Goal: Transaction & Acquisition: Purchase product/service

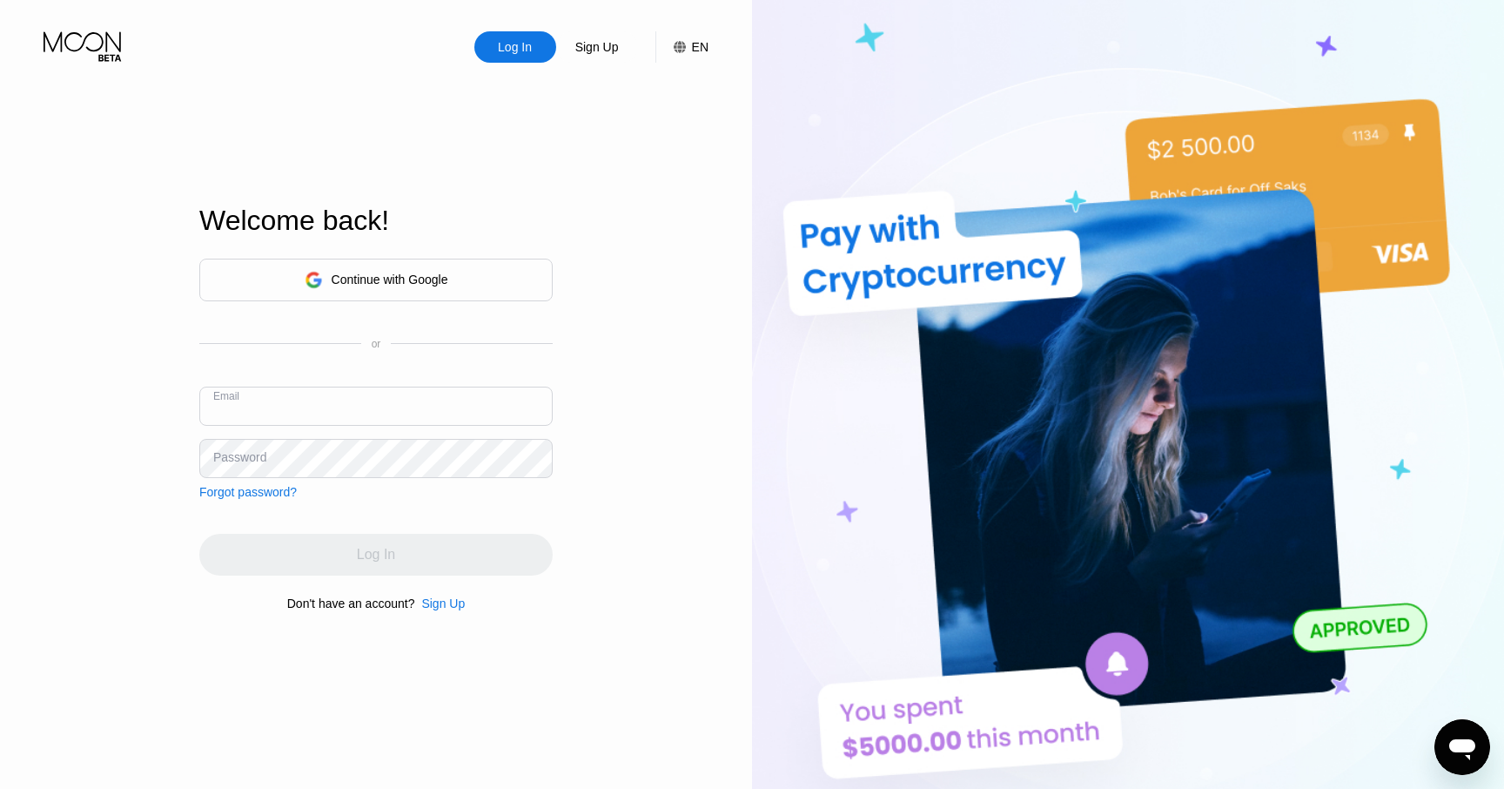
click at [384, 407] on input "text" at bounding box center [375, 406] width 353 height 39
type input "theggi@proton.me"
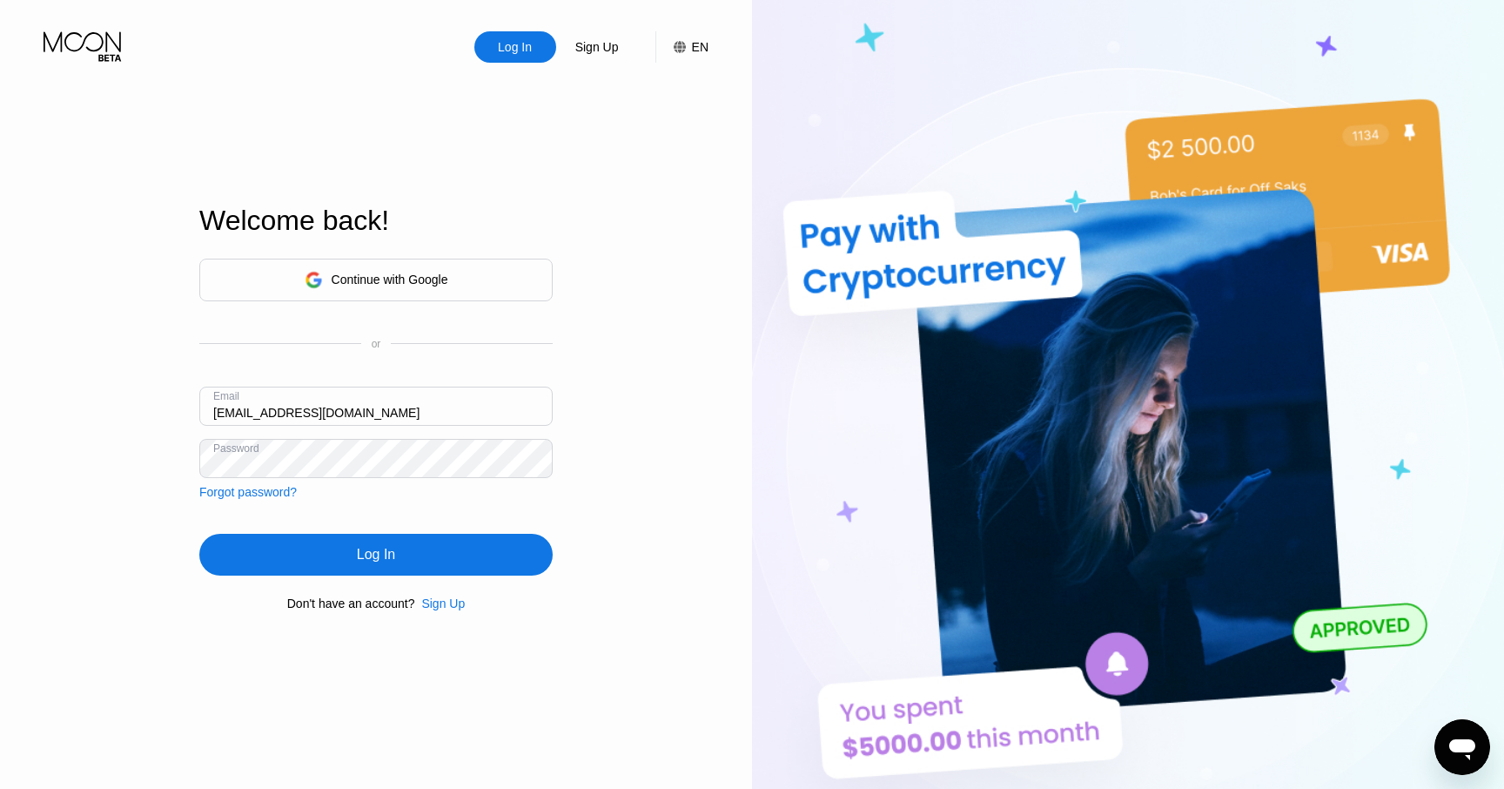
click at [426, 556] on div "Log In" at bounding box center [375, 555] width 353 height 42
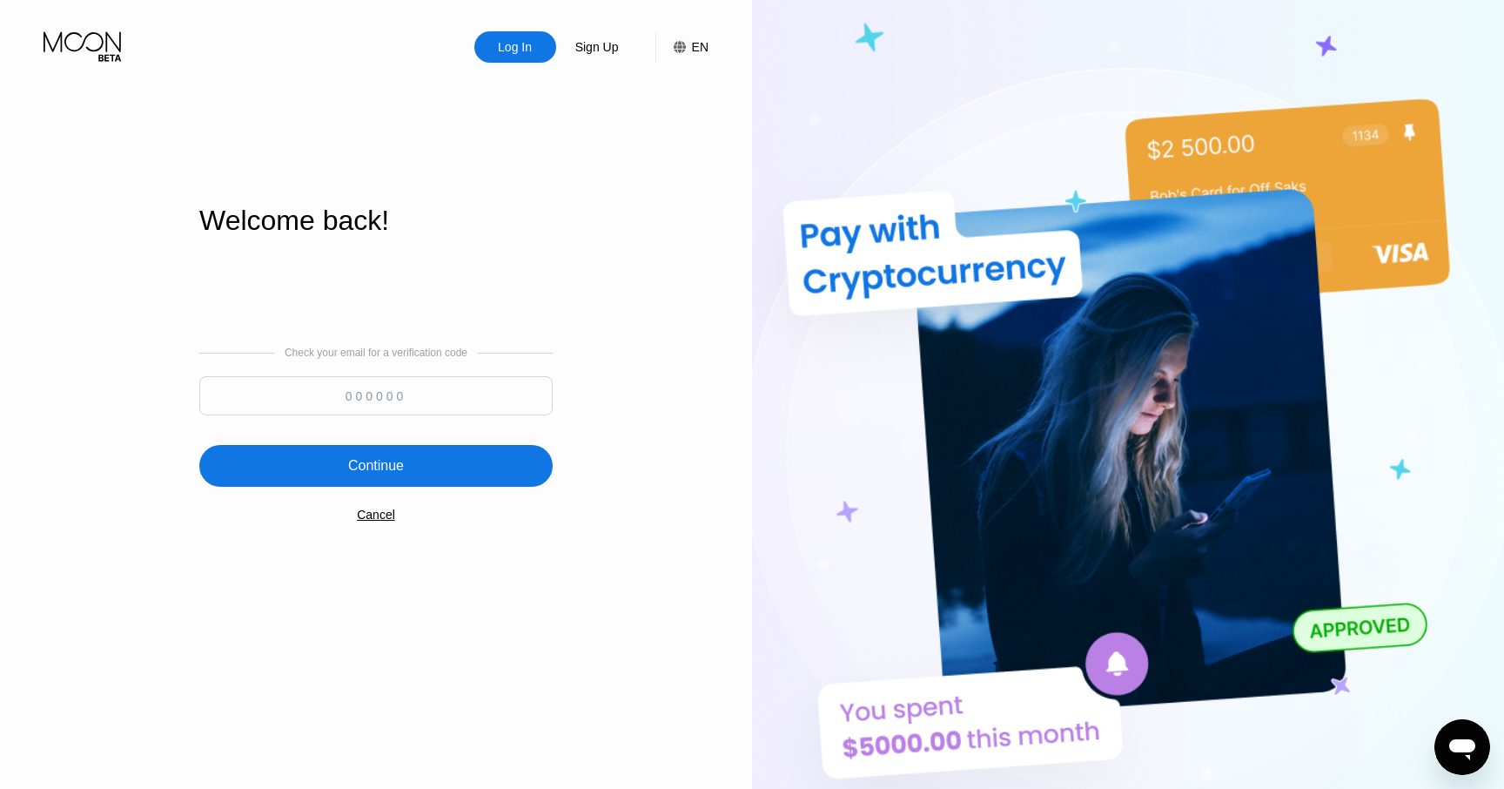
click at [453, 400] on input at bounding box center [375, 395] width 353 height 39
click at [548, 581] on div "Check your email for a verification code Continue Cancel" at bounding box center [375, 434] width 353 height 353
click at [379, 514] on div "Cancel" at bounding box center [376, 514] width 38 height 14
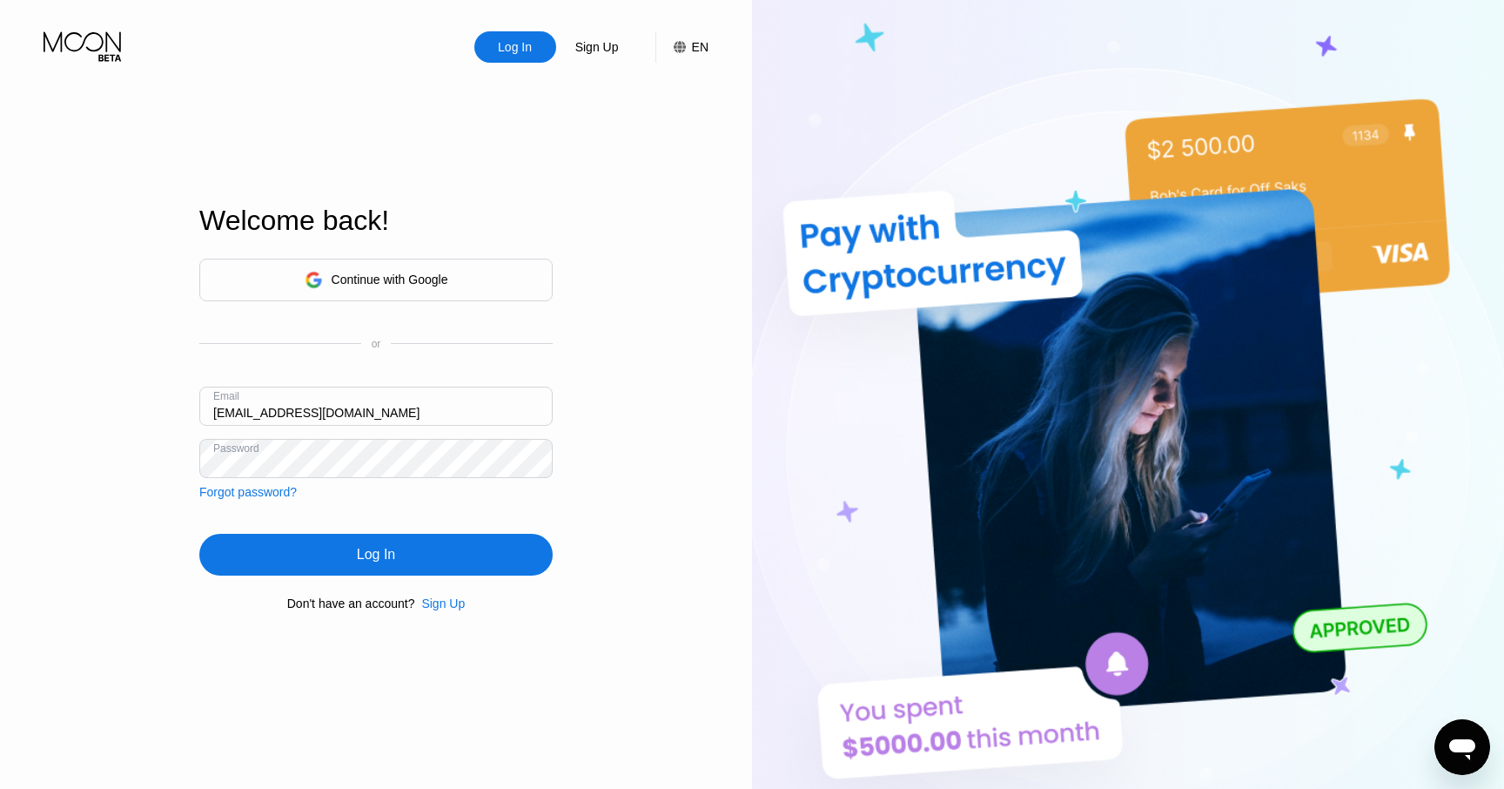
click at [319, 410] on input "theggi@proton.me" at bounding box center [375, 406] width 353 height 39
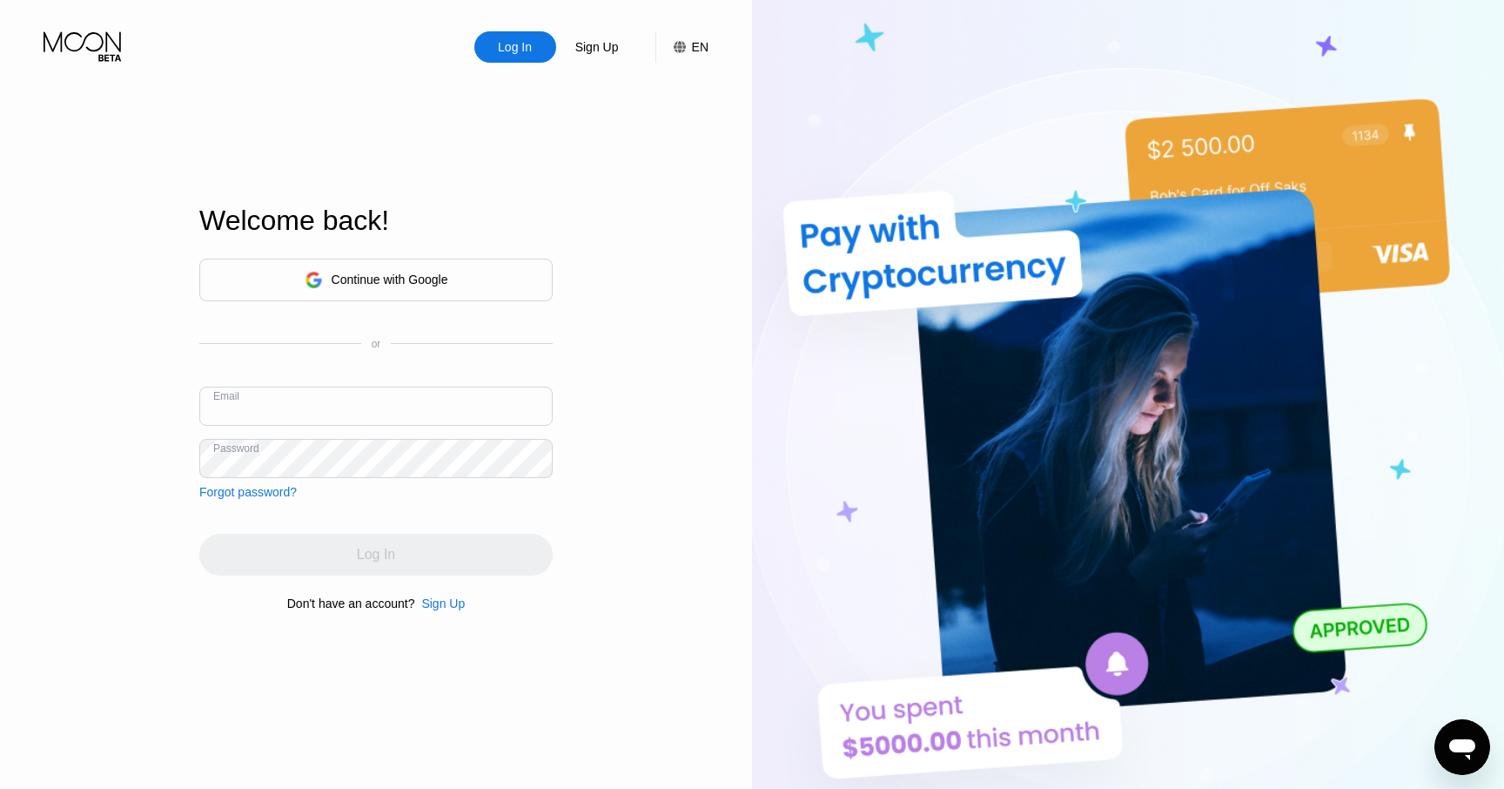
type input "s"
type input "a"
click at [439, 271] on div "Continue with Google" at bounding box center [377, 279] width 144 height 27
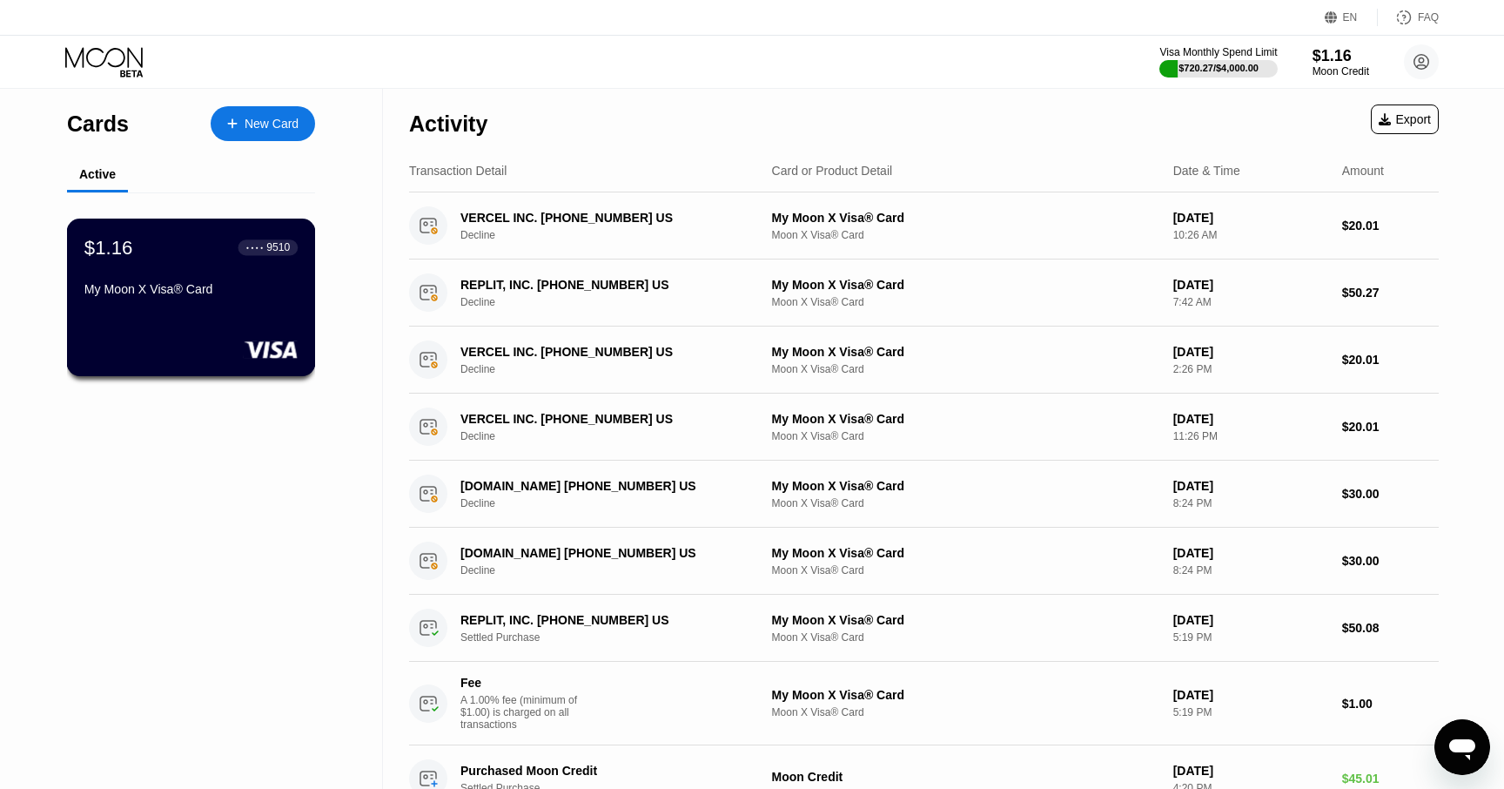
click at [272, 274] on div "$1.16 ● ● ● ● 9510 My Moon X Visa® Card" at bounding box center [190, 269] width 213 height 67
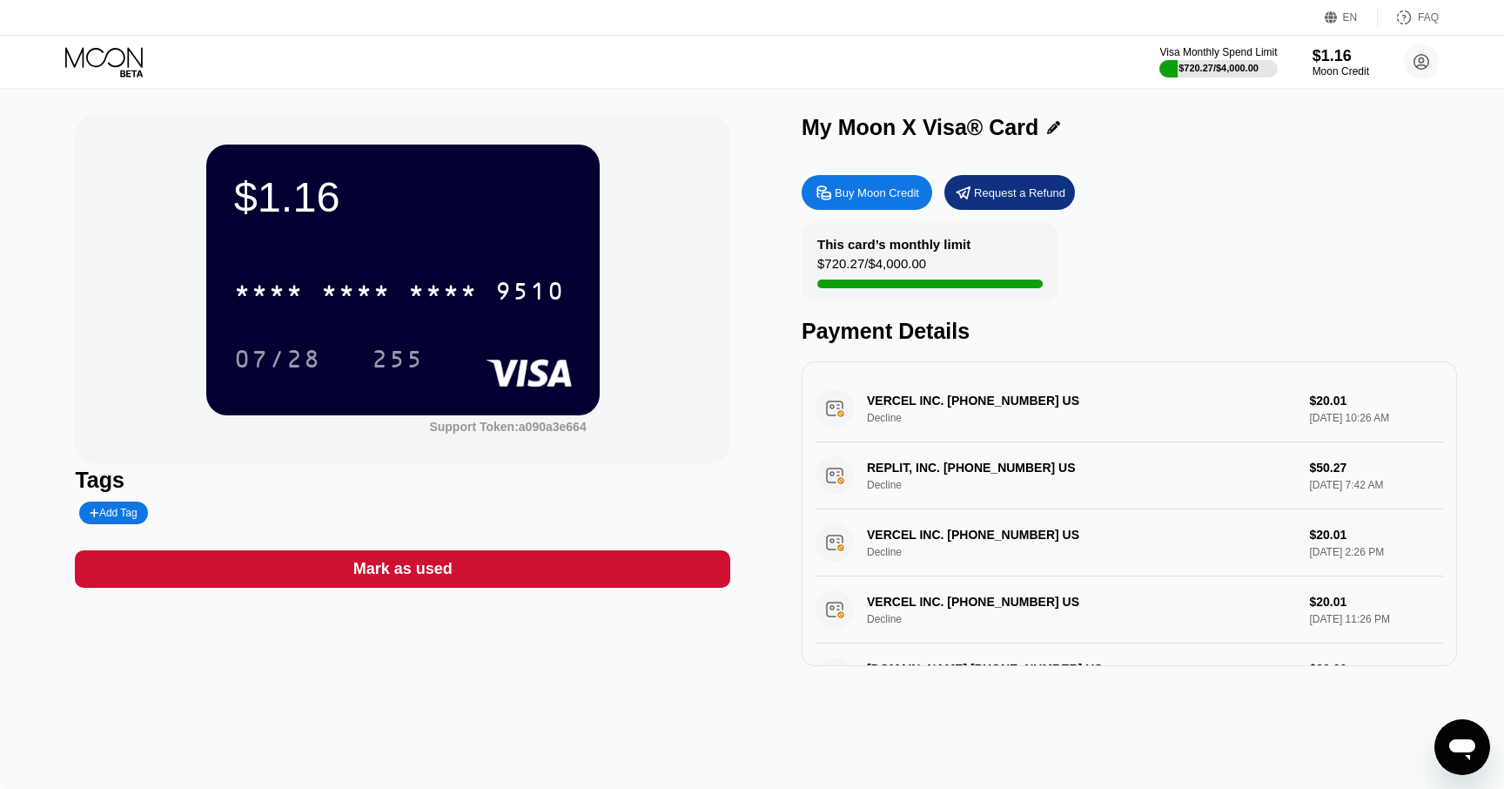
click at [851, 191] on div "Buy Moon Credit" at bounding box center [877, 192] width 84 height 15
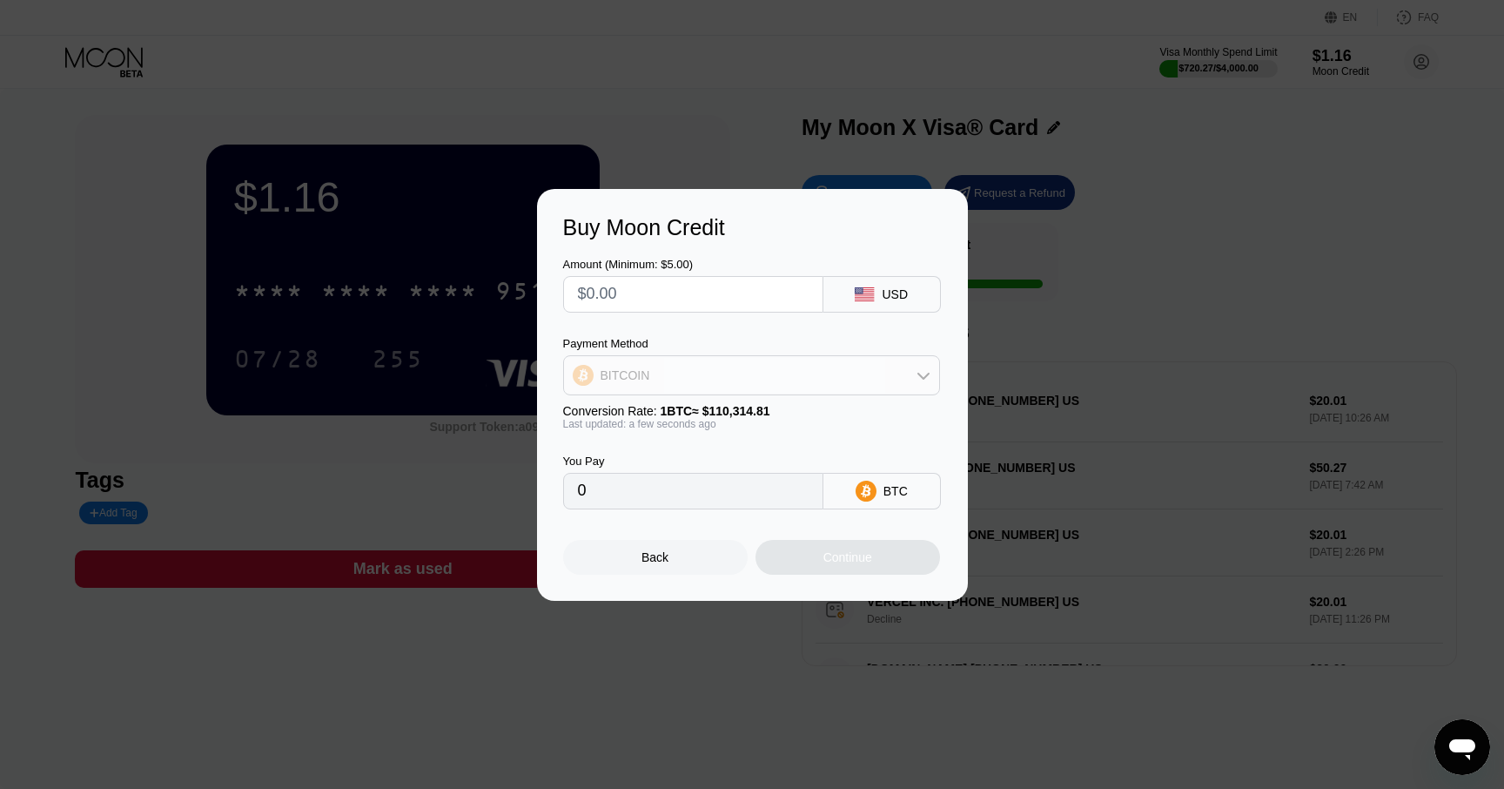
click at [778, 380] on div "BITCOIN" at bounding box center [751, 375] width 375 height 35
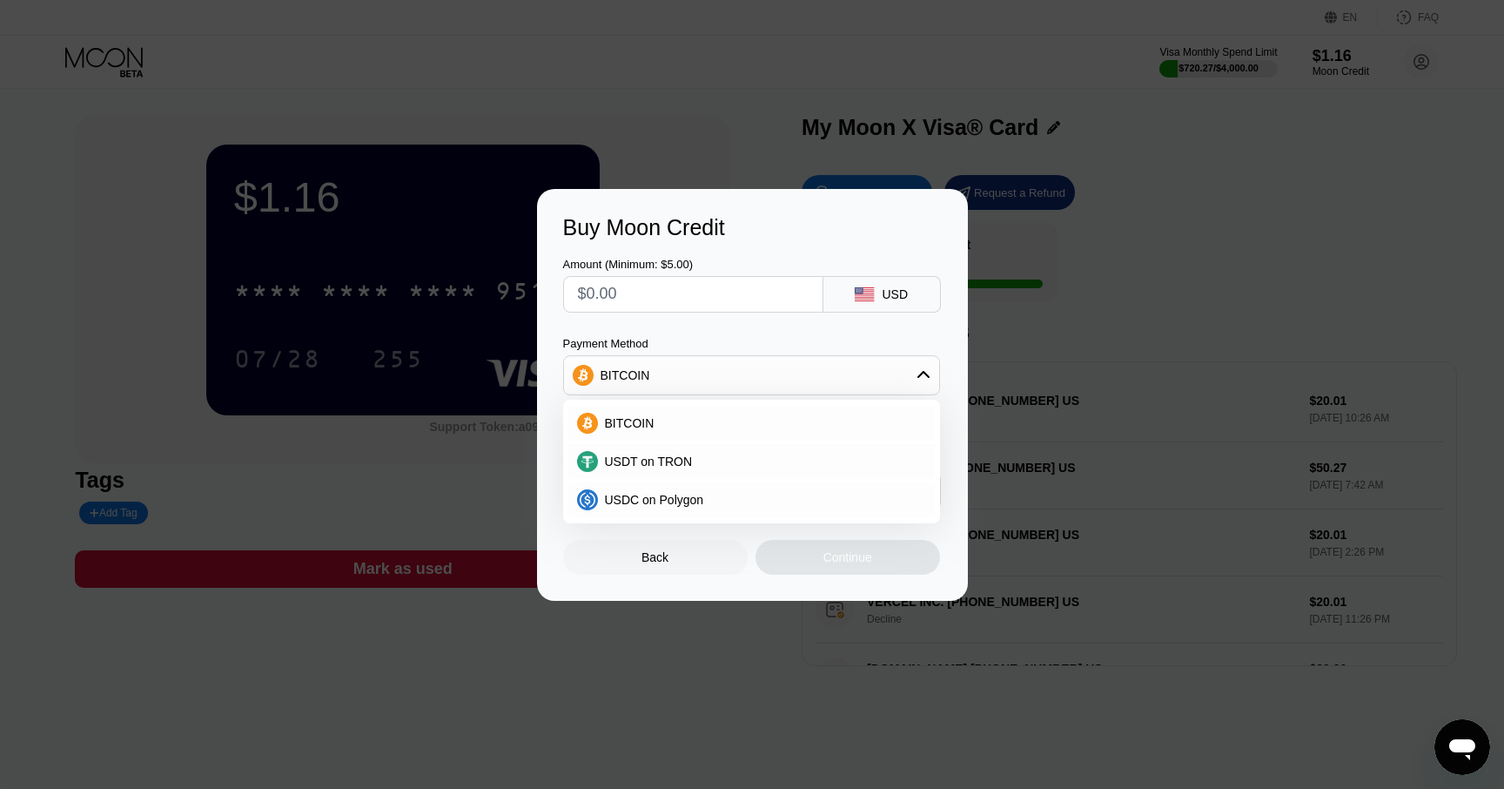
click at [802, 337] on div "Payment Method" at bounding box center [751, 343] width 377 height 13
click at [801, 366] on div "BITCOIN" at bounding box center [751, 375] width 375 height 35
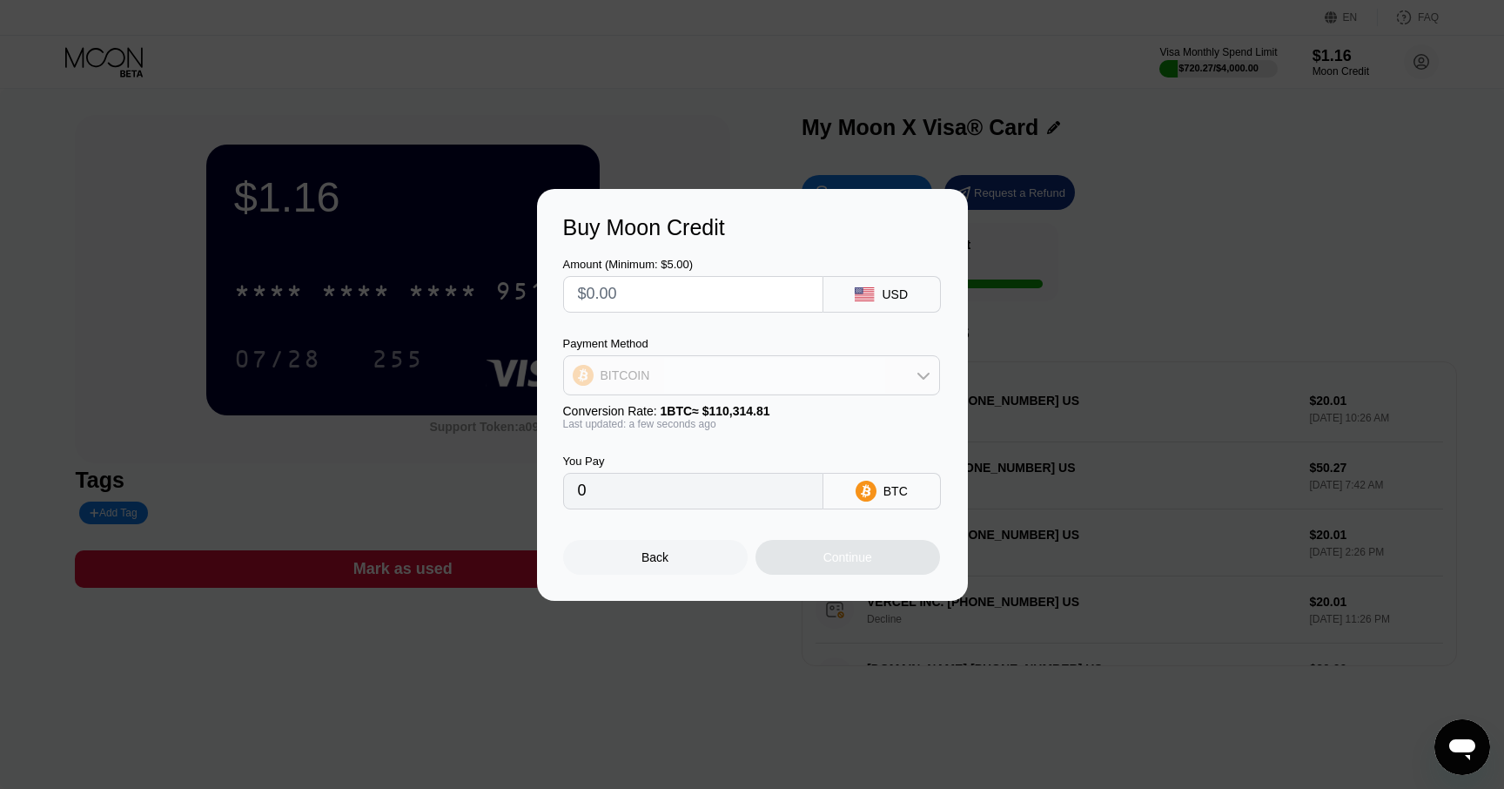
click at [721, 381] on div "BITCOIN" at bounding box center [751, 375] width 375 height 35
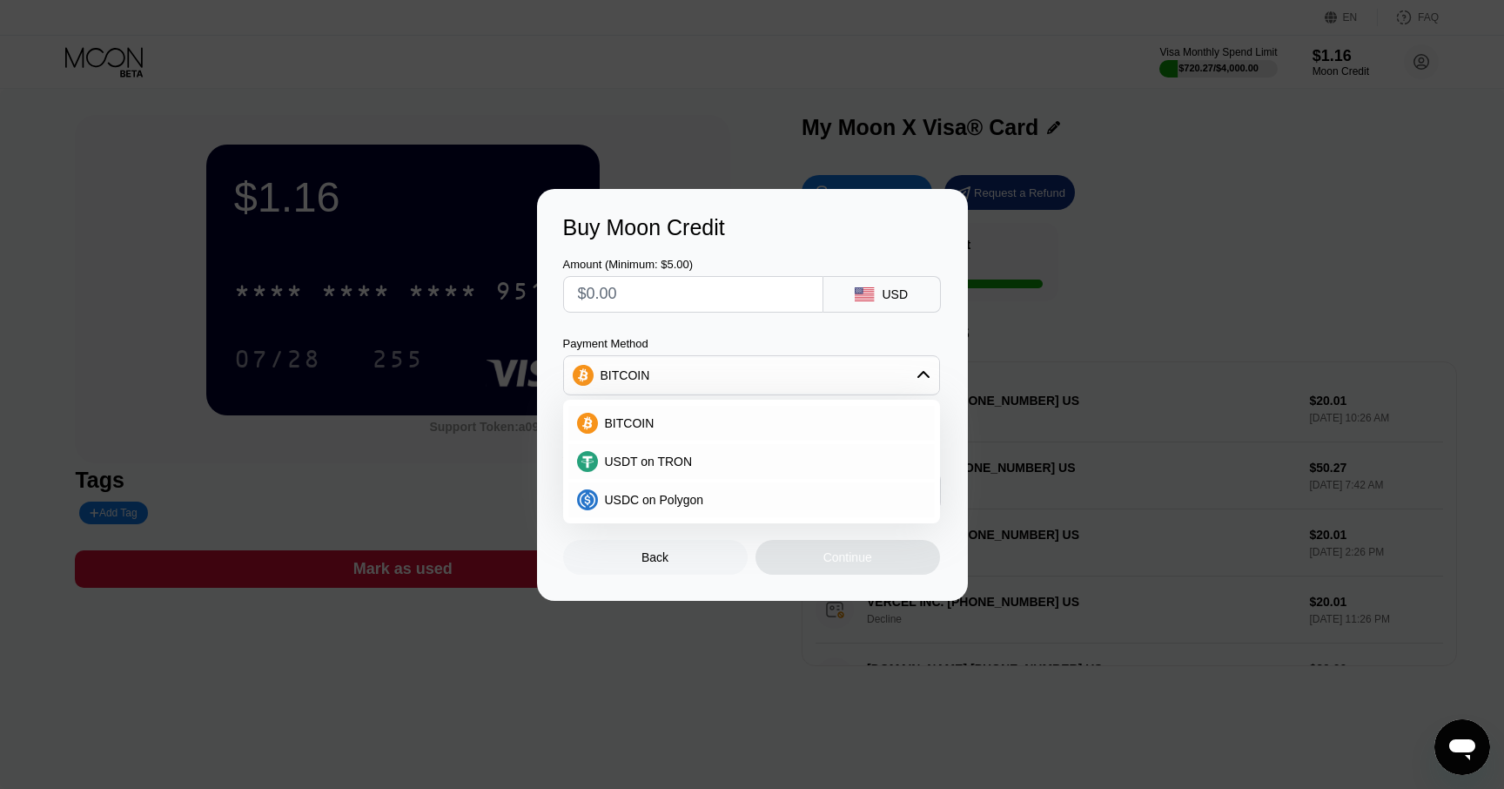
click at [673, 361] on div "BITCOIN" at bounding box center [751, 375] width 375 height 35
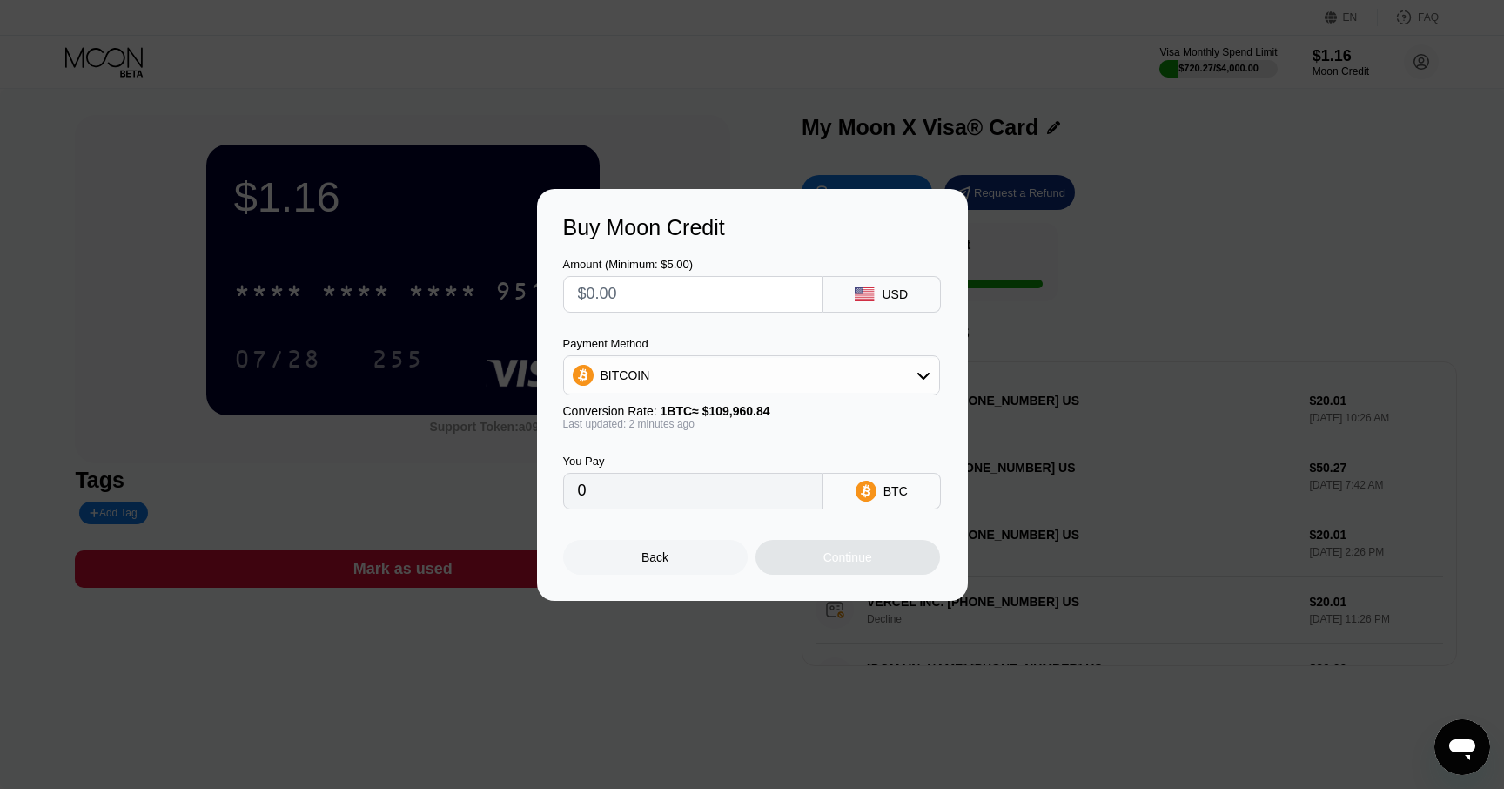
drag, startPoint x: 624, startPoint y: 490, endPoint x: 541, endPoint y: 490, distance: 82.7
click at [541, 490] on div "Buy Moon Credit Amount (Minimum: $5.00) USD Payment Method BITCOIN Conversion R…" at bounding box center [752, 395] width 431 height 412
click at [627, 301] on input "text" at bounding box center [693, 294] width 231 height 35
click at [636, 490] on input "0" at bounding box center [693, 491] width 231 height 35
click at [645, 286] on input "text" at bounding box center [693, 294] width 231 height 35
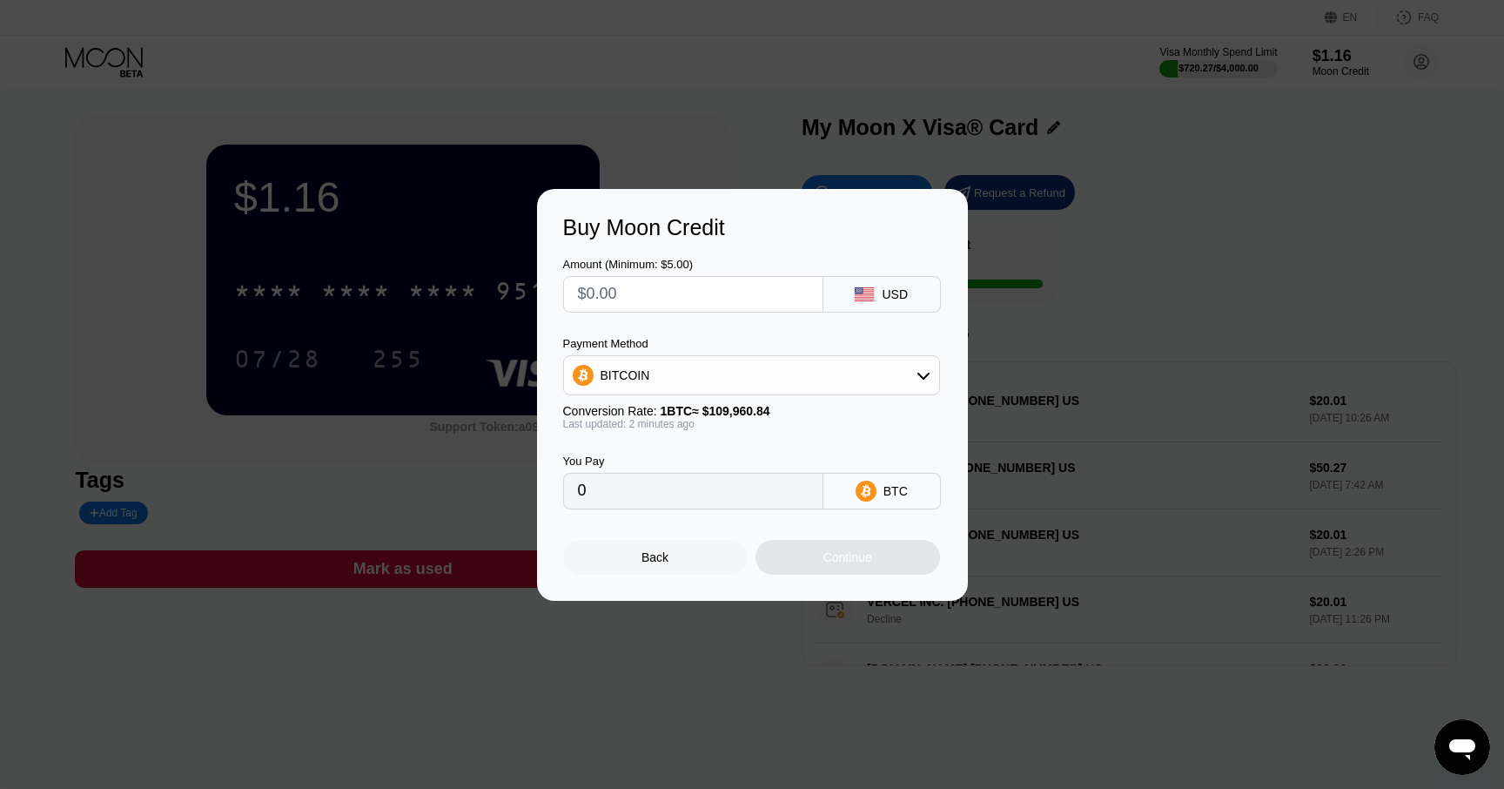
type input "$9"
type input "0.00008185"
type input "$99"
type input "0.00090033"
click at [877, 563] on div "Continue" at bounding box center [848, 557] width 185 height 35
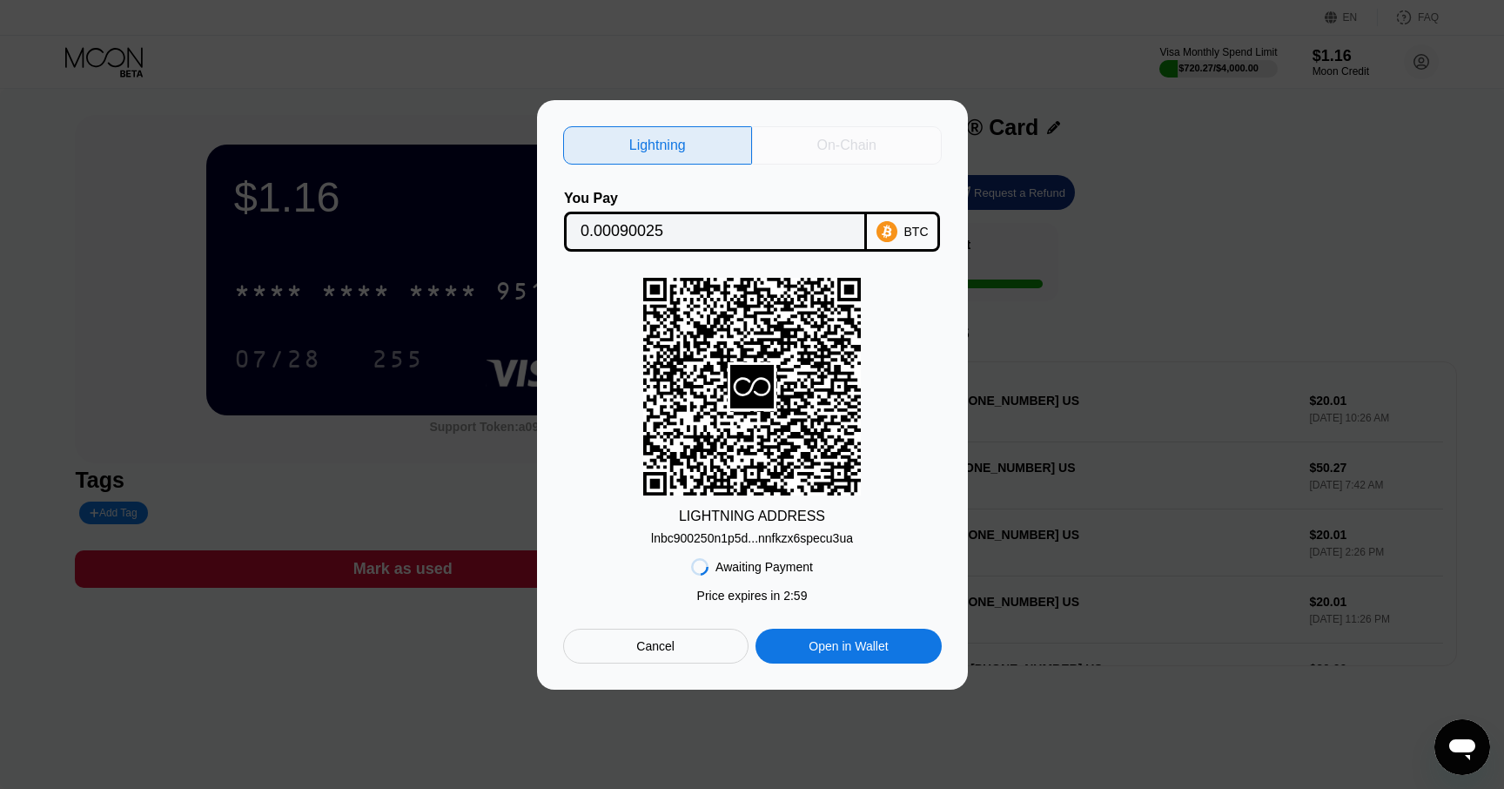
click at [842, 139] on div "On-Chain" at bounding box center [846, 145] width 59 height 17
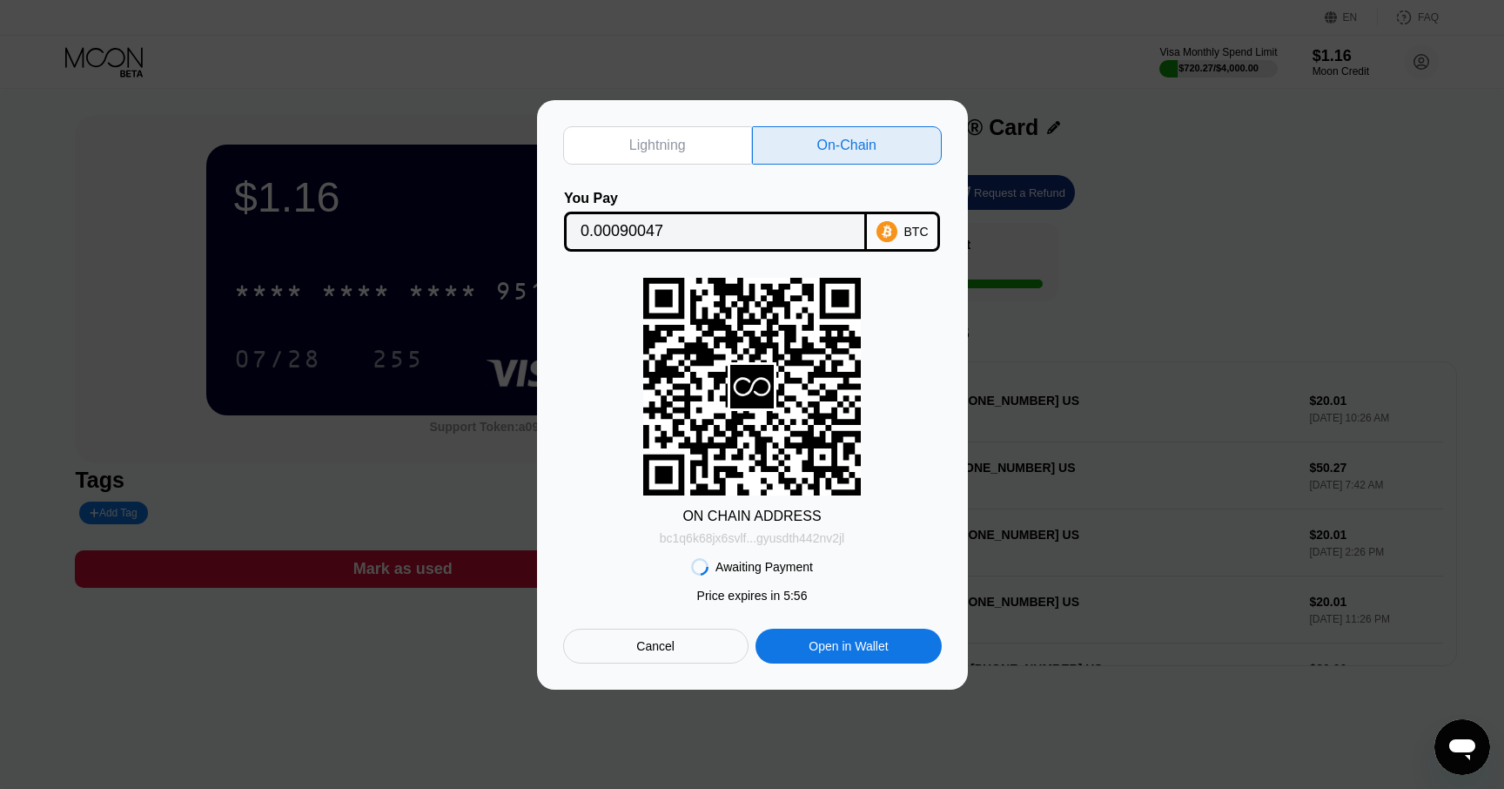
click at [754, 539] on div "bc1q6k68jx6svlf...gyusdth442nv2jl" at bounding box center [752, 538] width 185 height 14
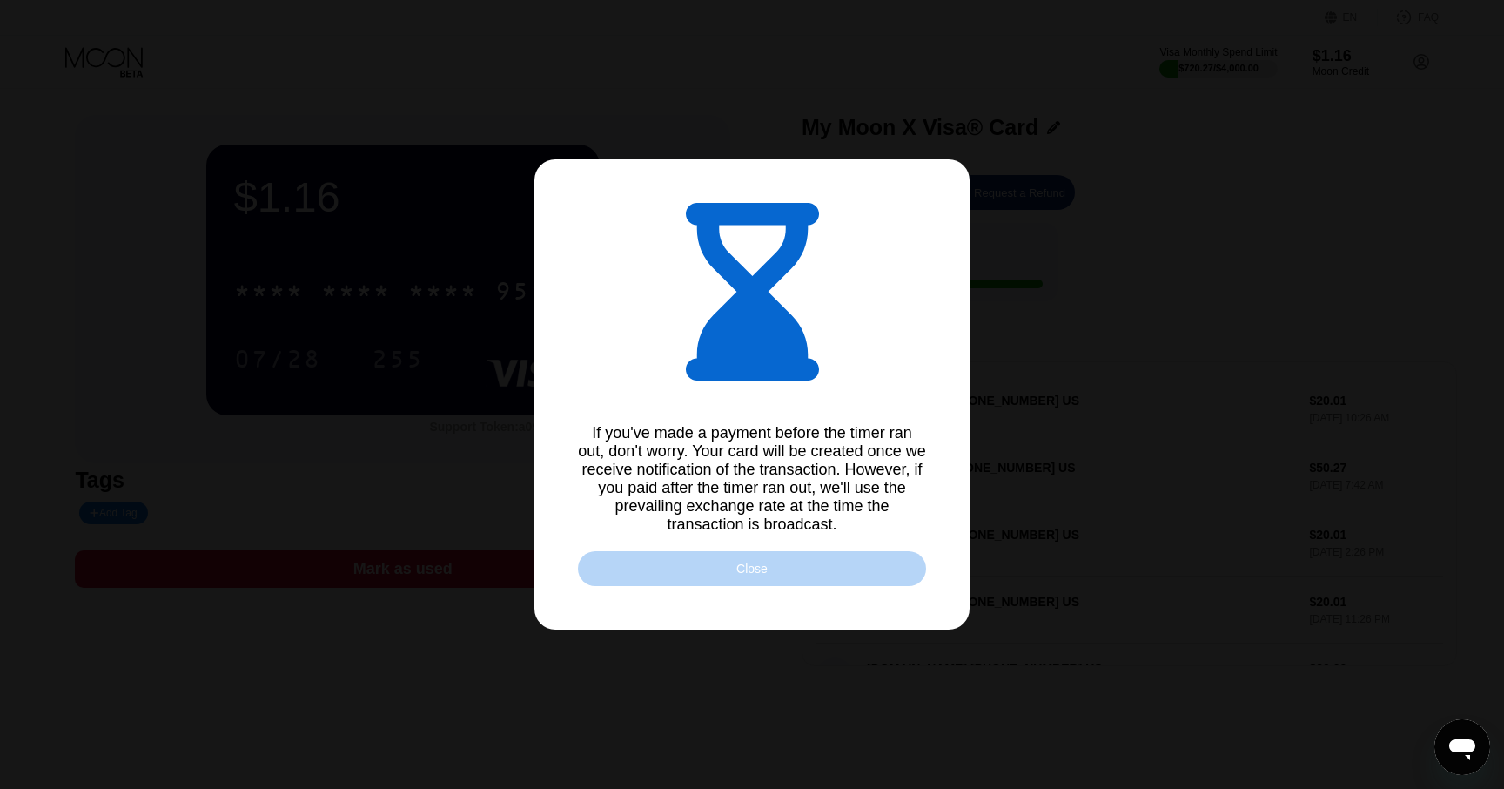
click at [817, 561] on div "Close" at bounding box center [752, 568] width 348 height 35
type input "0.00089825"
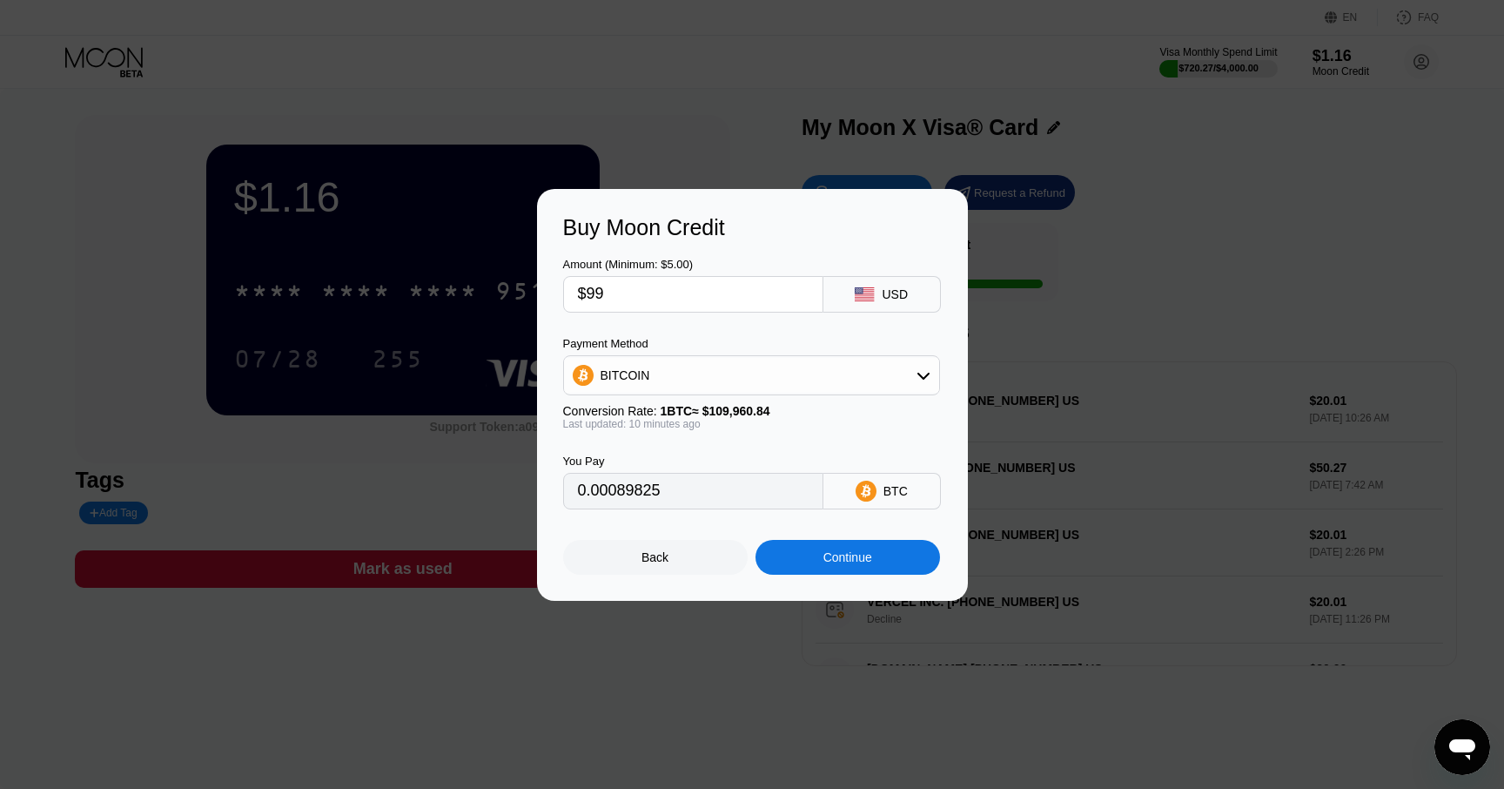
click at [844, 556] on div "Continue" at bounding box center [847, 557] width 49 height 14
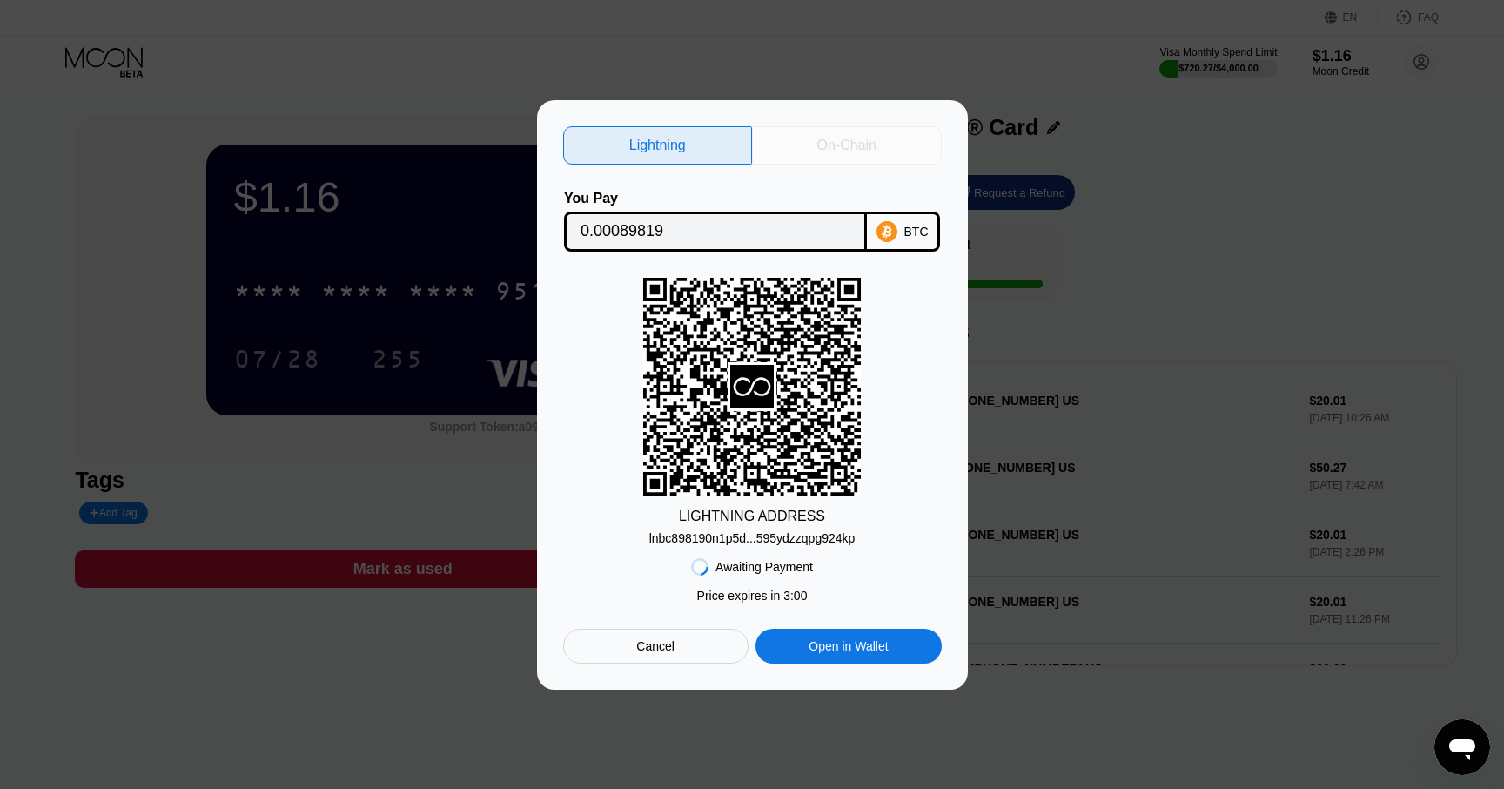
click at [797, 156] on div "On-Chain" at bounding box center [847, 145] width 190 height 38
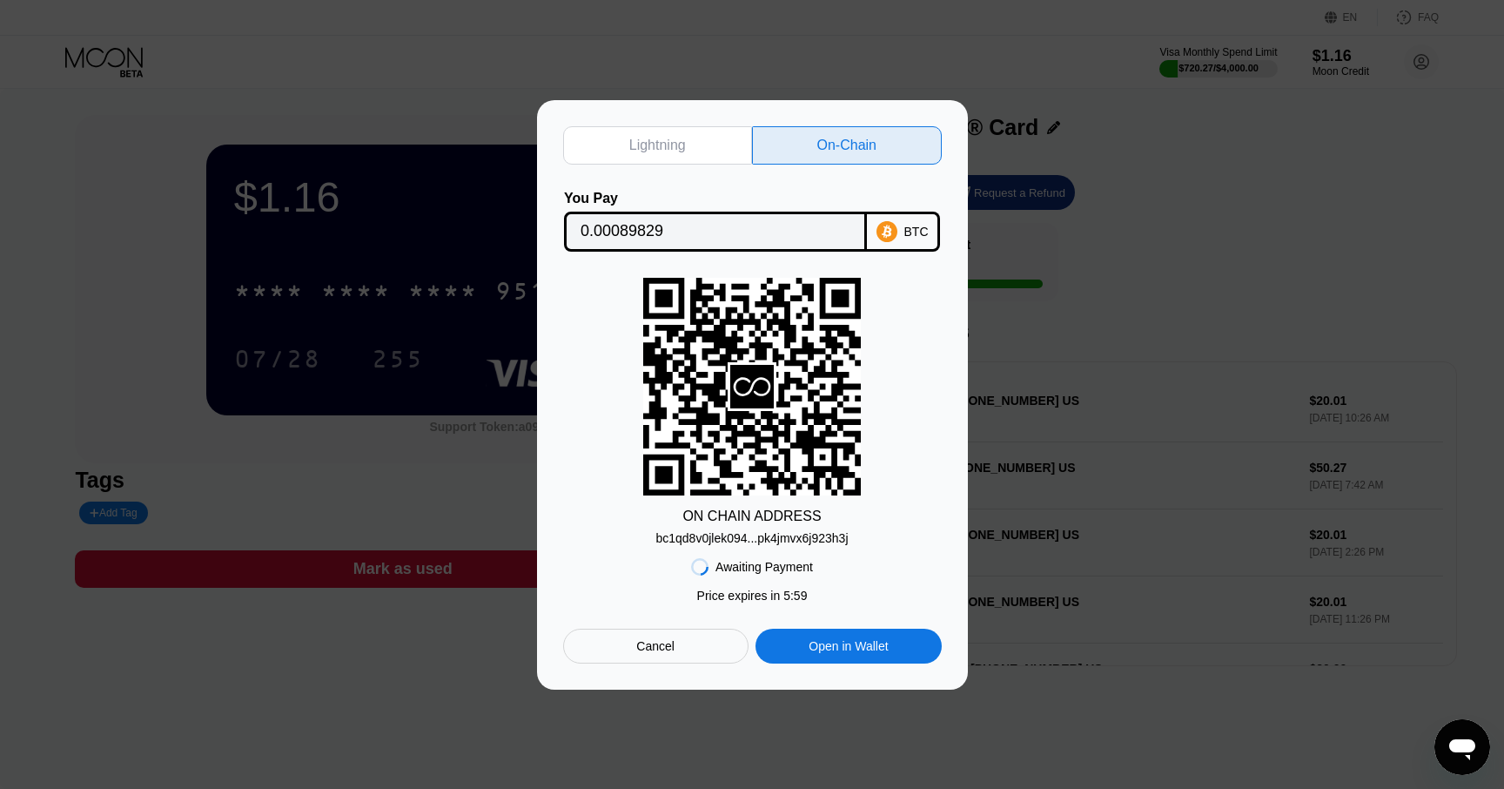
click at [759, 536] on div "bc1qd8v0jlek094...pk4jmvx6j923h3j" at bounding box center [751, 538] width 192 height 14
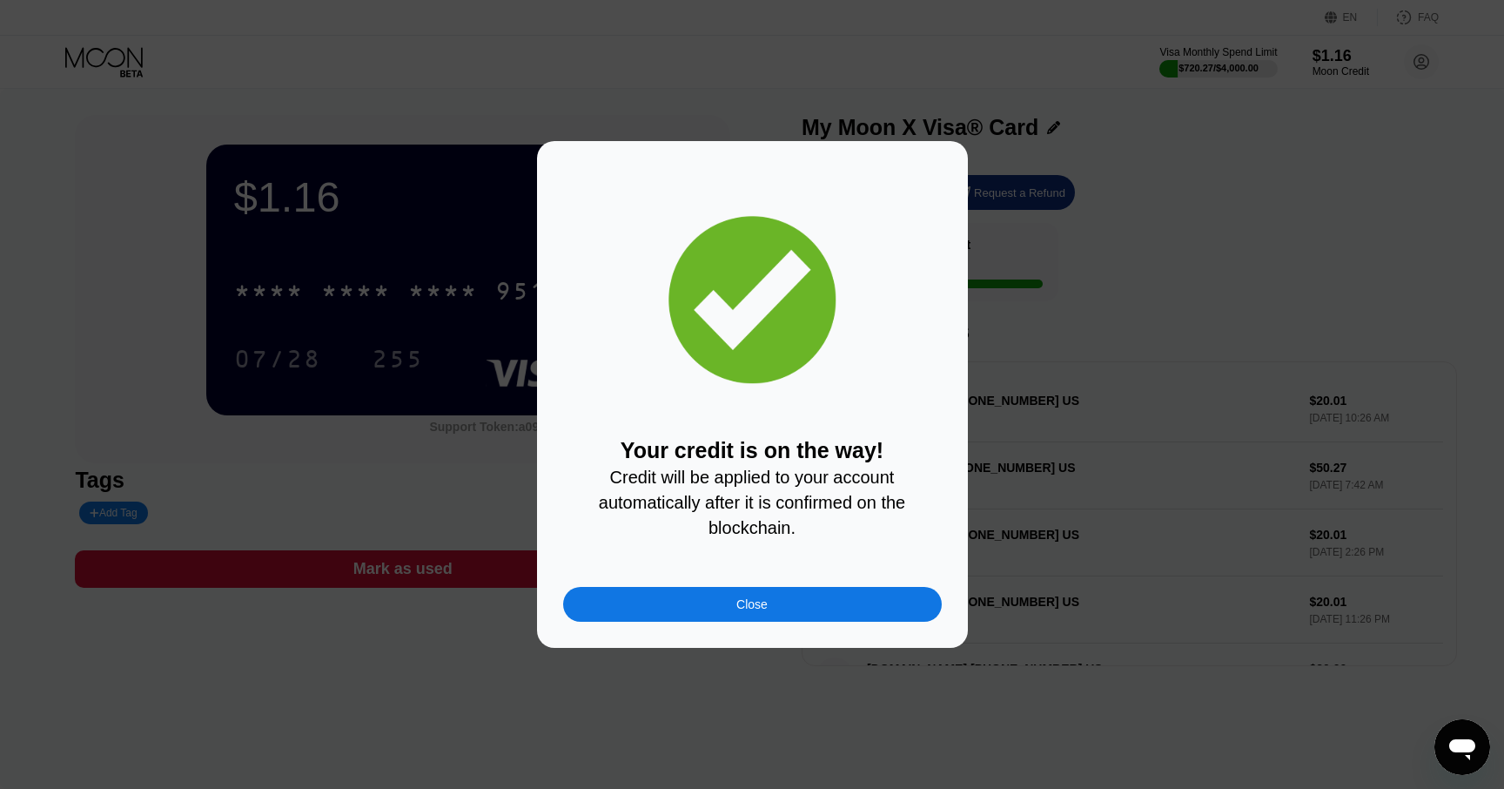
click at [801, 602] on div "Close" at bounding box center [752, 604] width 379 height 35
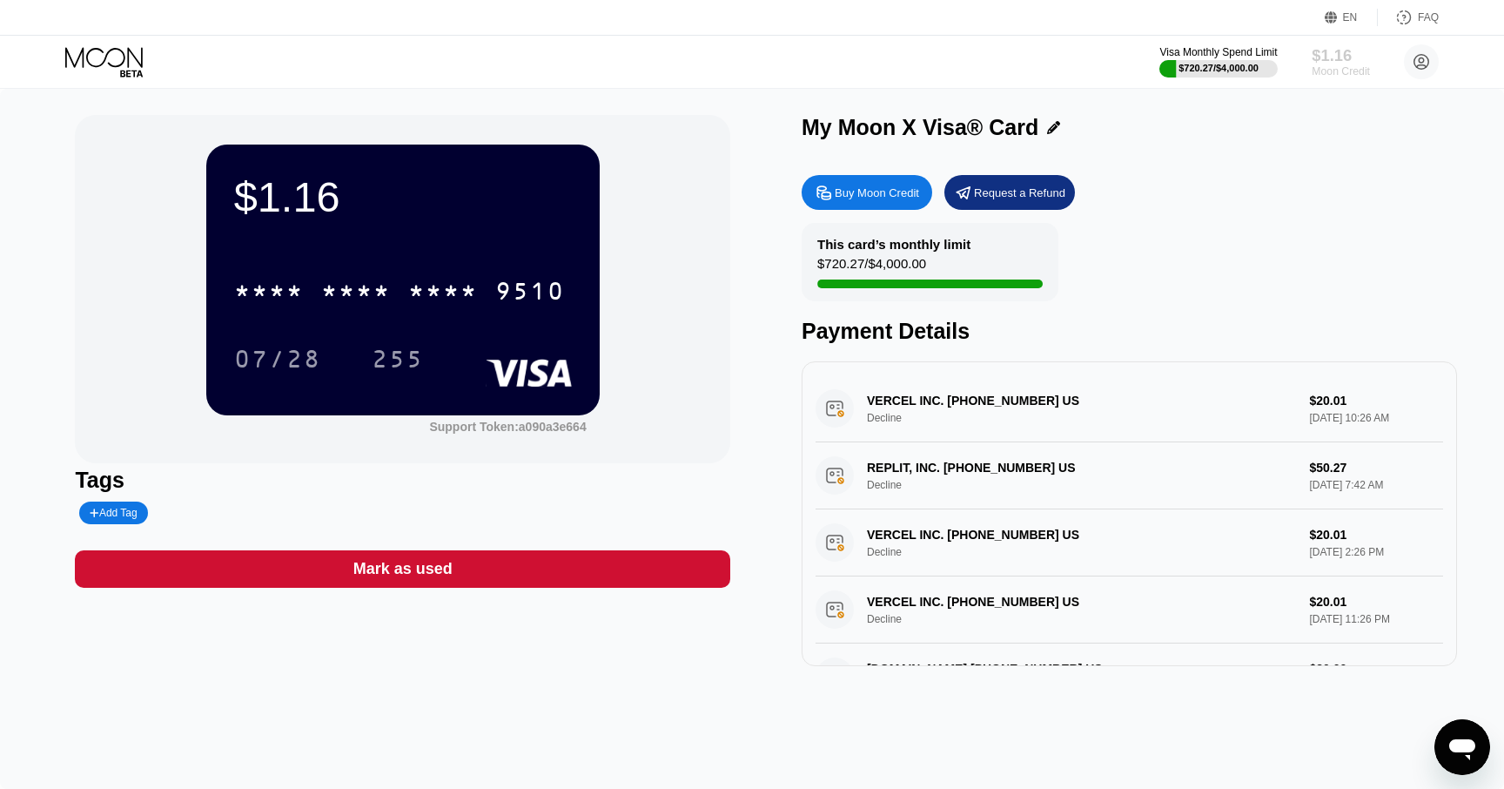
click at [1333, 58] on div "$1.16" at bounding box center [1341, 55] width 58 height 18
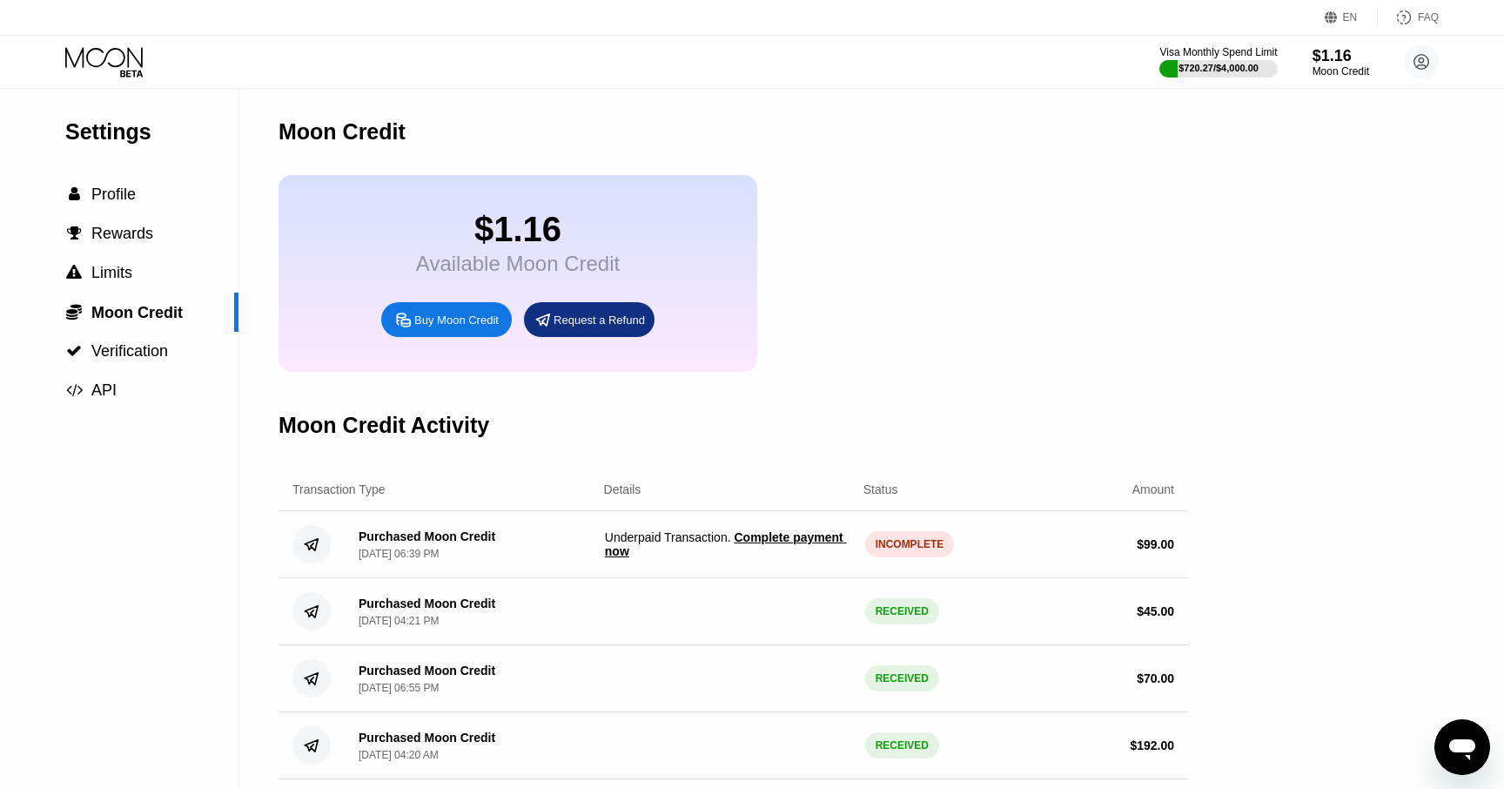
click at [775, 538] on span "Complete payment now" at bounding box center [726, 544] width 242 height 28
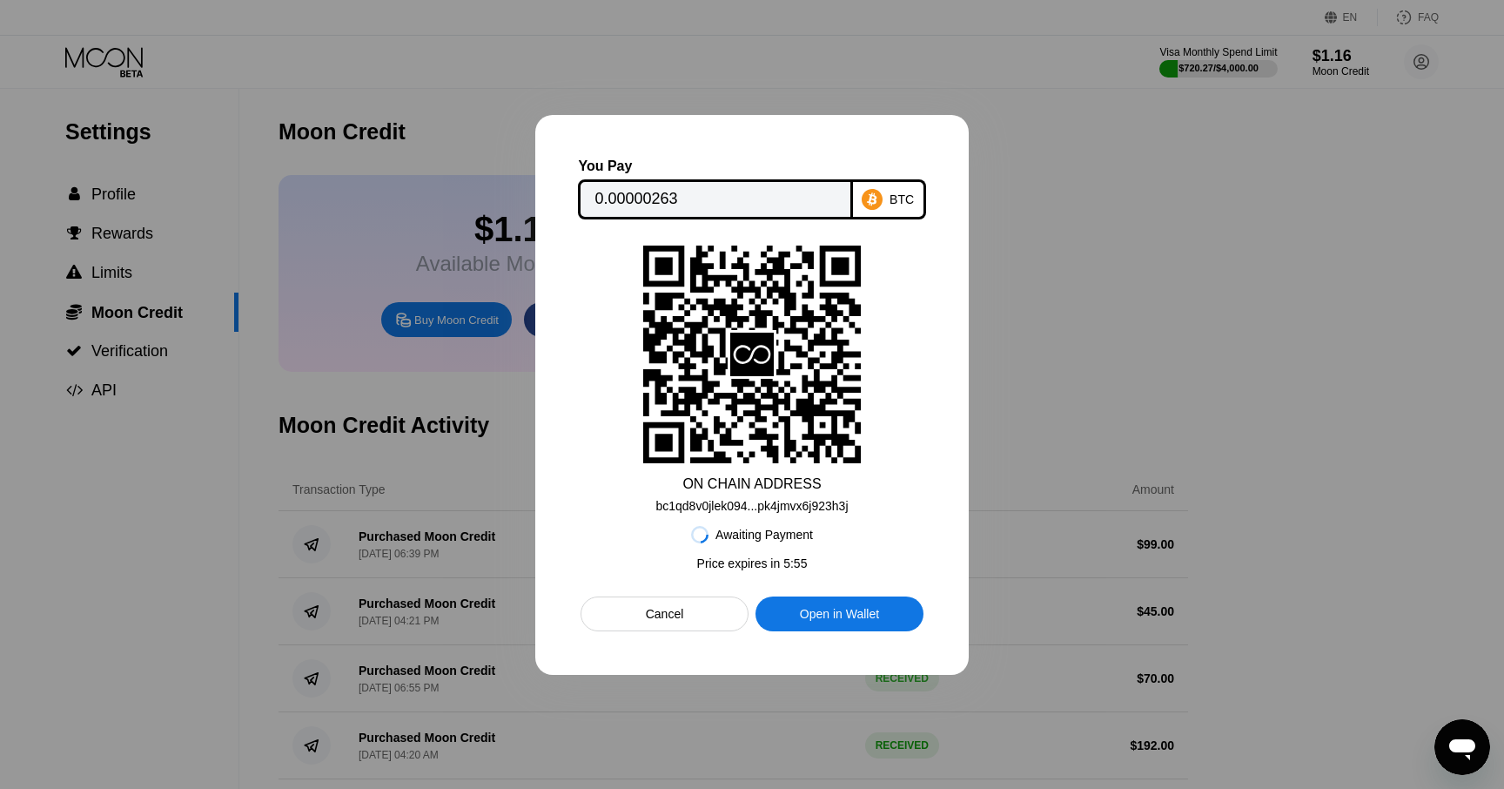
click at [612, 497] on div "ON CHAIN ADDRESS bc1qd8v0jlek094...pk4jmvx6j923h3j" at bounding box center [752, 378] width 343 height 267
click at [685, 614] on div "Cancel" at bounding box center [665, 613] width 168 height 35
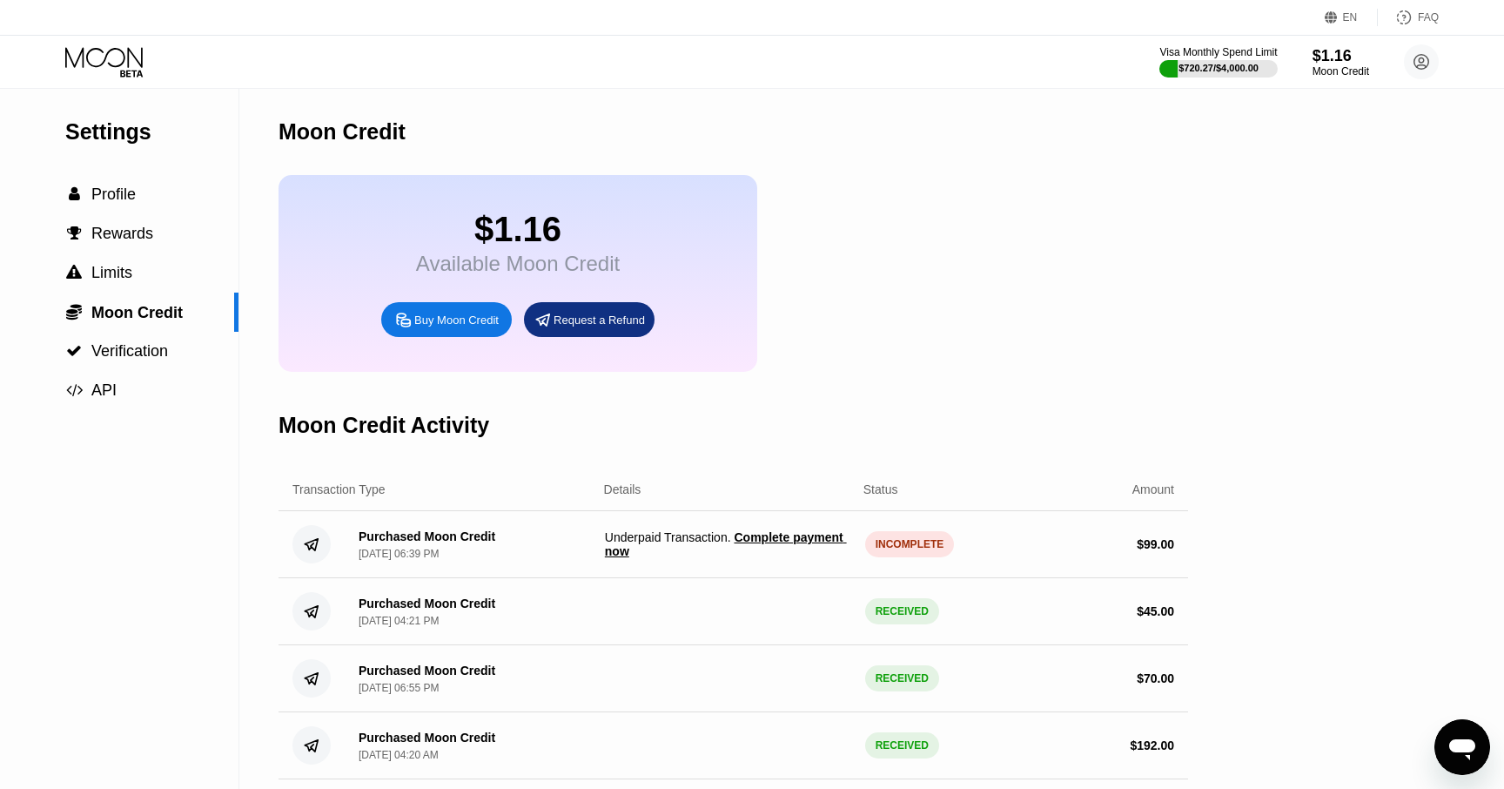
click at [776, 539] on span "Complete payment now" at bounding box center [726, 544] width 242 height 28
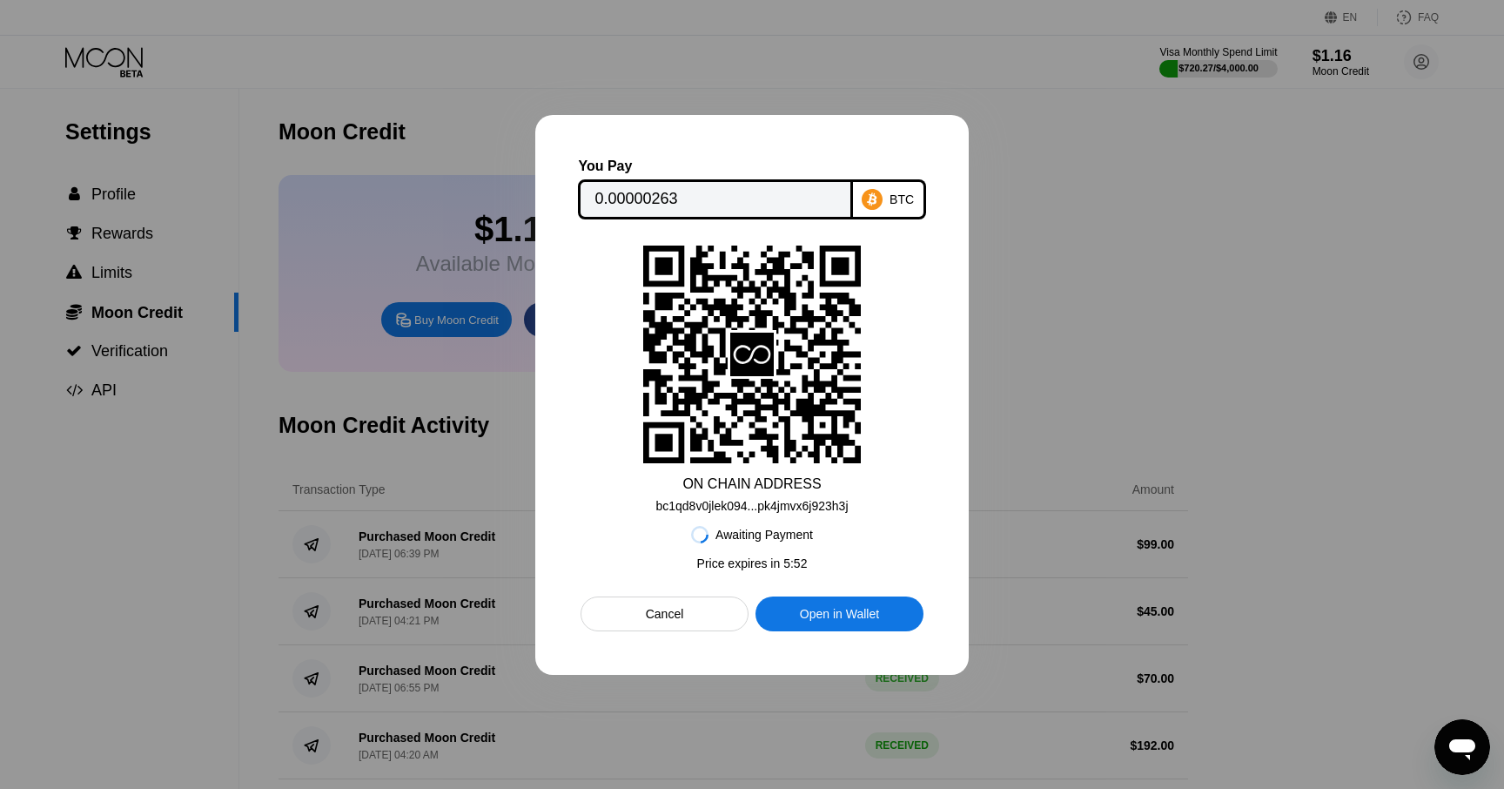
click at [678, 615] on div "Cancel" at bounding box center [665, 614] width 38 height 16
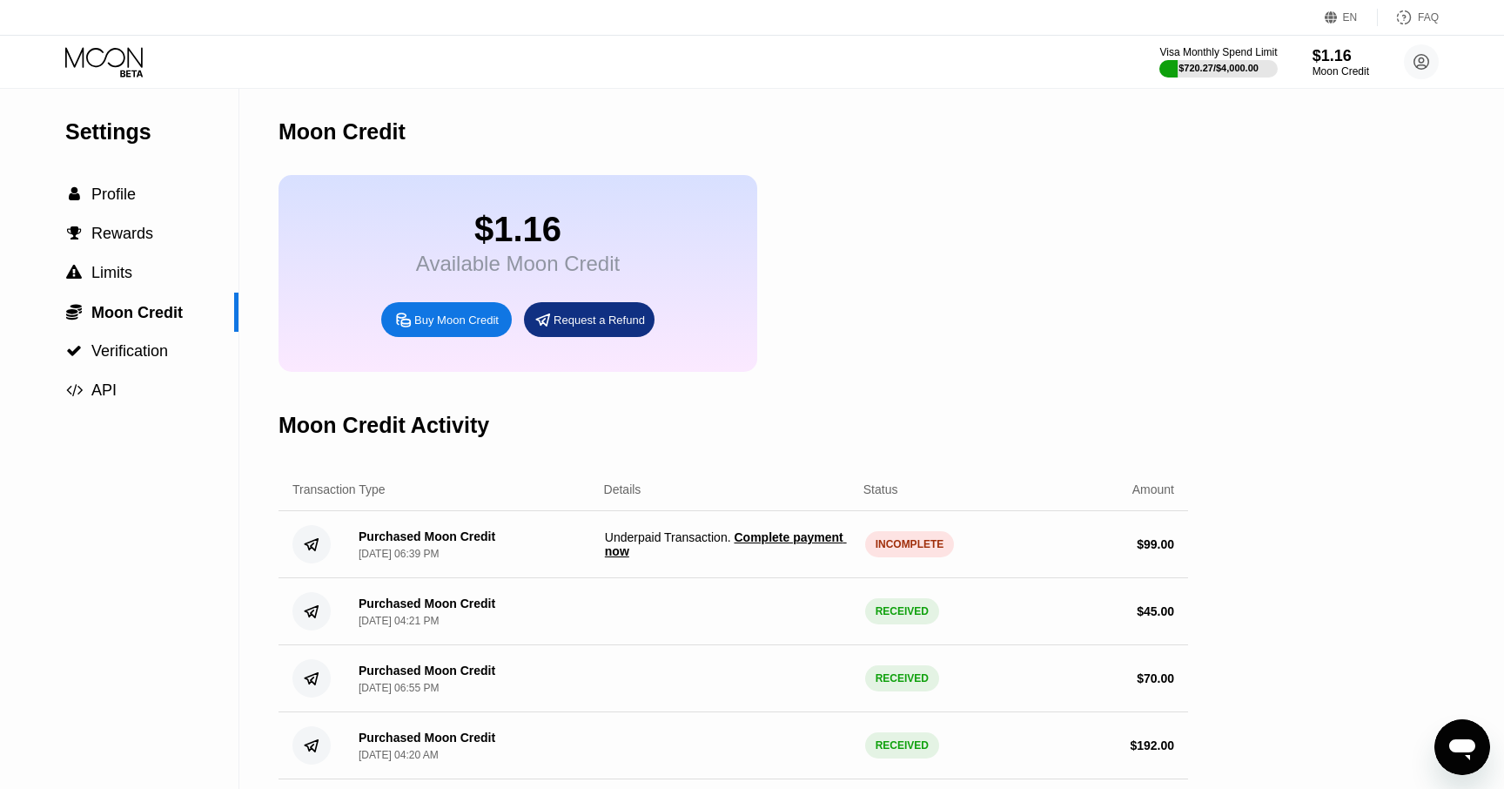
click at [1279, 318] on div "Settings  Profile  Rewards  Limits  Moon Credit  Verification  API Moon C…" at bounding box center [752, 568] width 1504 height 958
click at [118, 408] on div " API" at bounding box center [119, 390] width 239 height 39
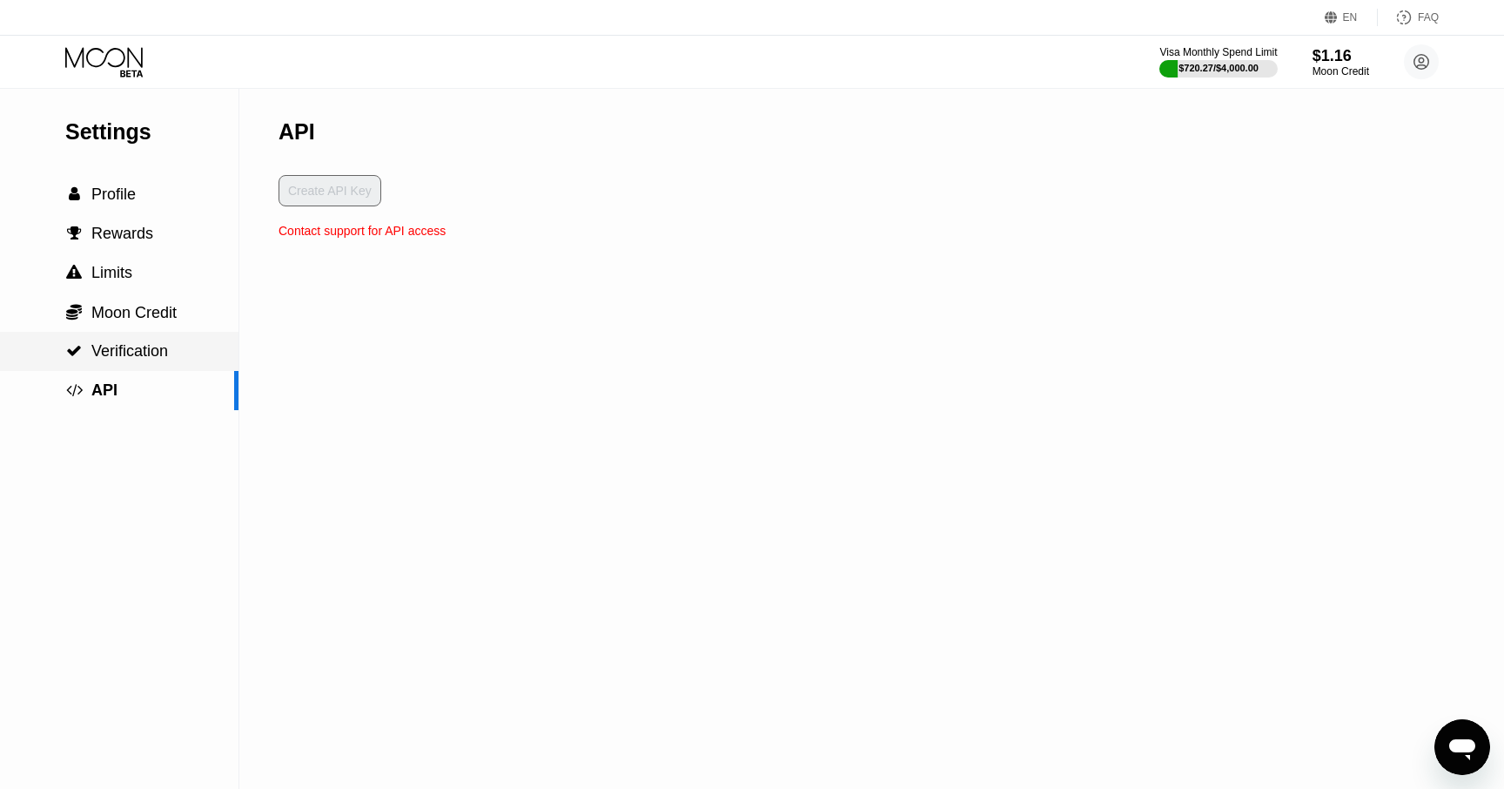
click at [171, 357] on div " Verification" at bounding box center [119, 351] width 239 height 18
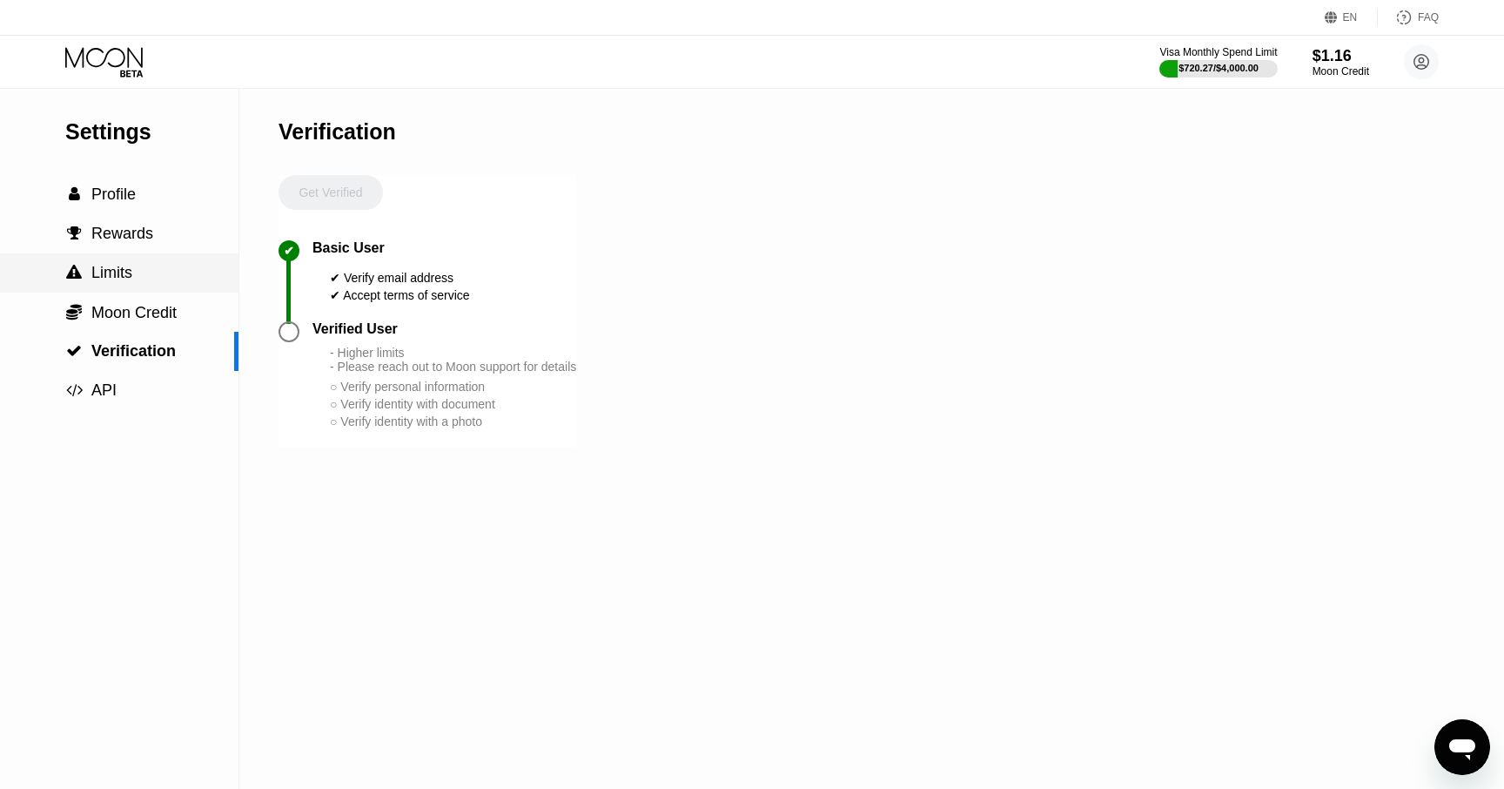
click at [131, 276] on span "Limits" at bounding box center [111, 272] width 41 height 17
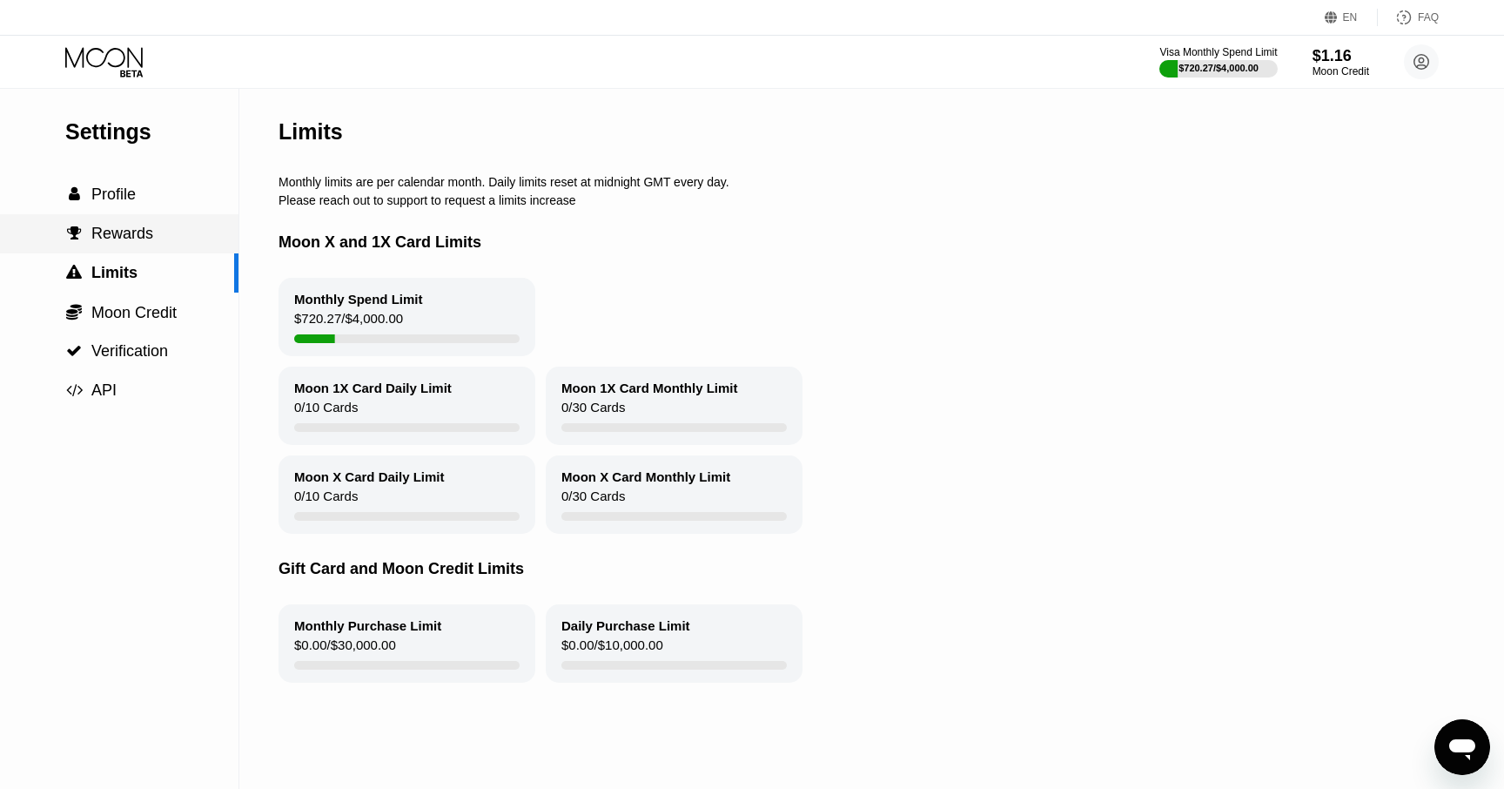
click at [130, 234] on span "Rewards" at bounding box center [122, 233] width 62 height 17
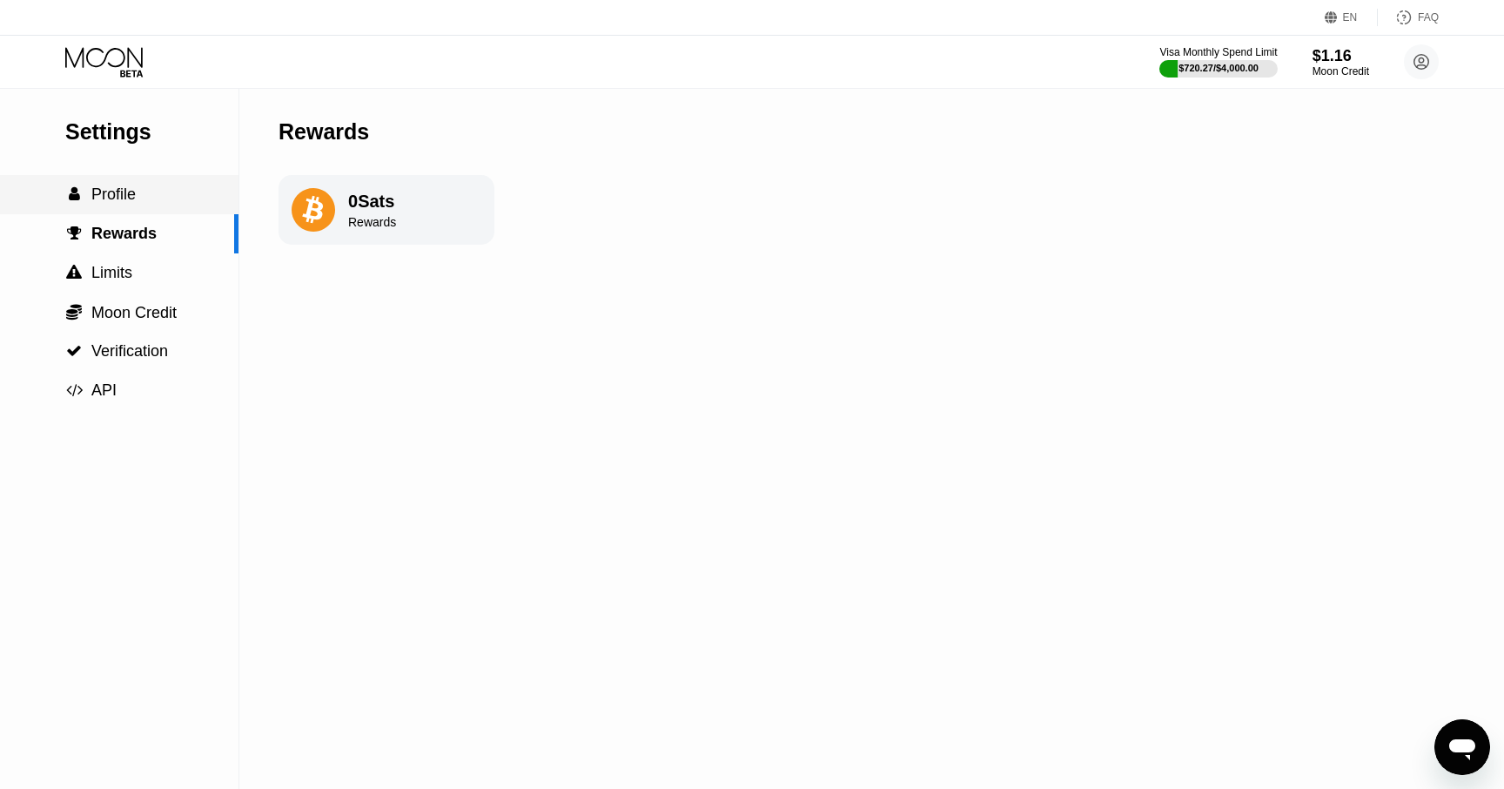
click at [132, 196] on span "Profile" at bounding box center [113, 193] width 44 height 17
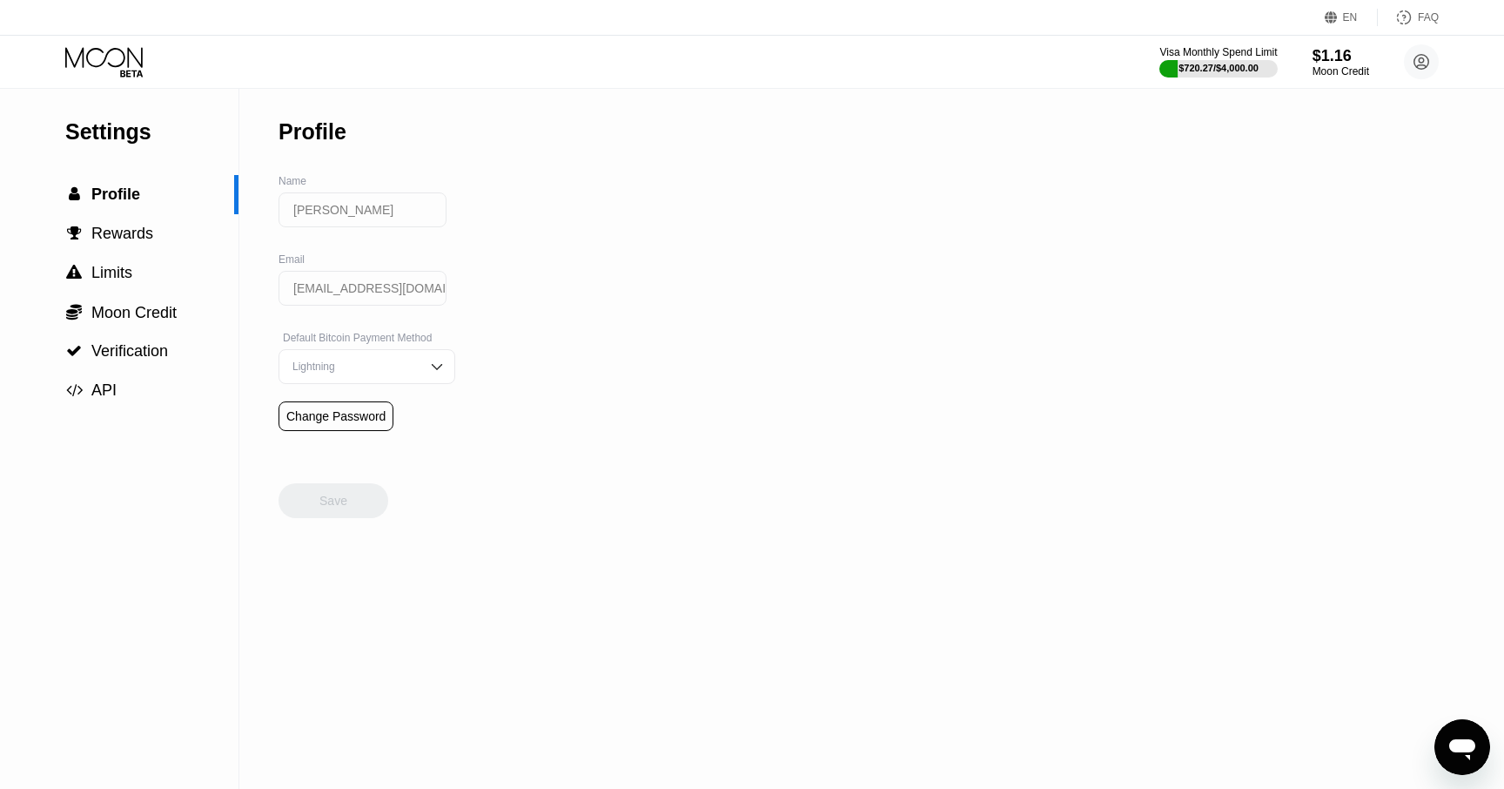
click at [431, 367] on img at bounding box center [436, 366] width 17 height 17
click at [325, 435] on div "On-Chain" at bounding box center [367, 436] width 158 height 12
click at [354, 500] on div "Save" at bounding box center [334, 500] width 110 height 35
click at [127, 386] on div " API" at bounding box center [119, 390] width 239 height 18
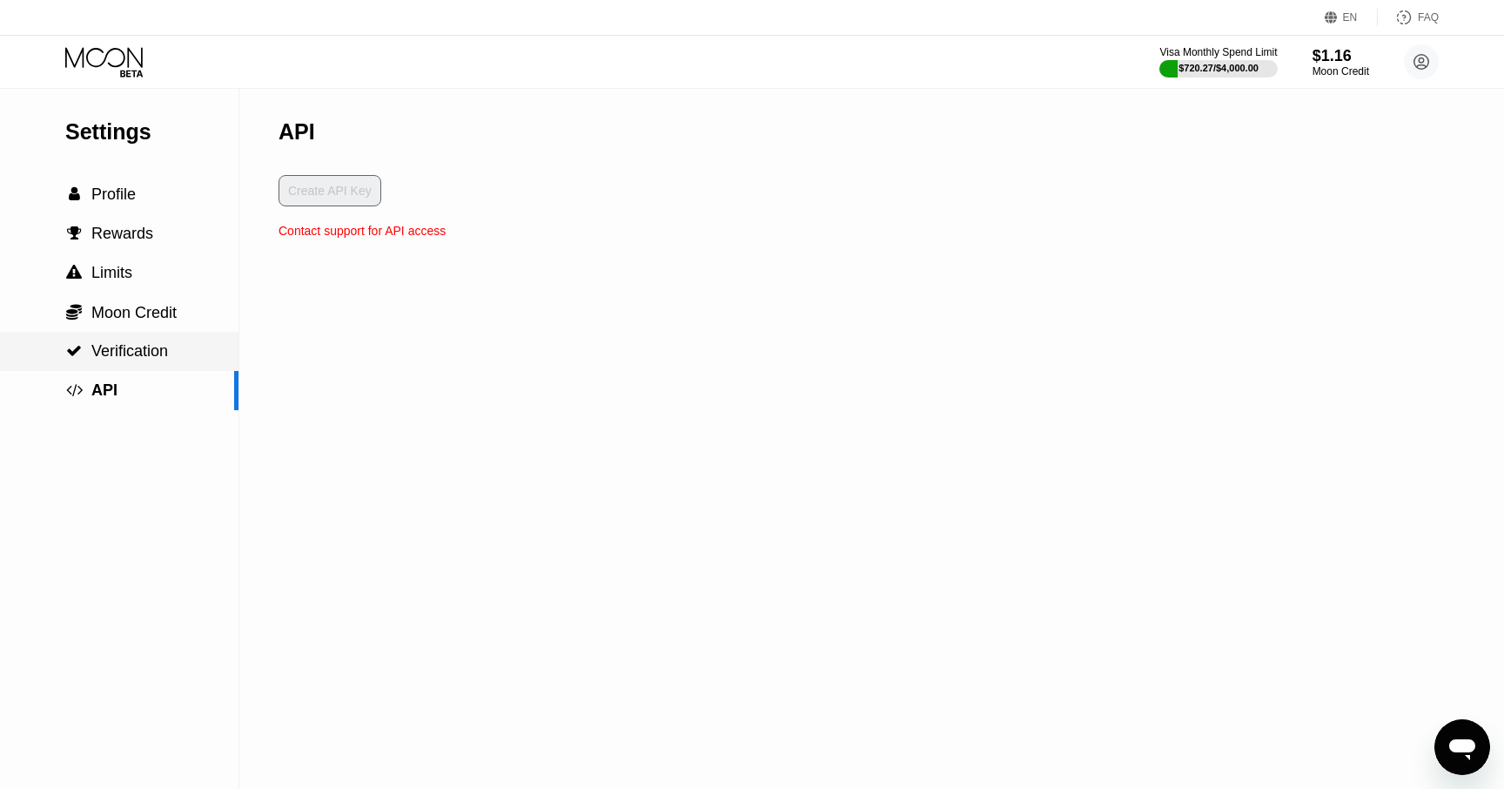
click at [146, 350] on span "Verification" at bounding box center [129, 350] width 77 height 17
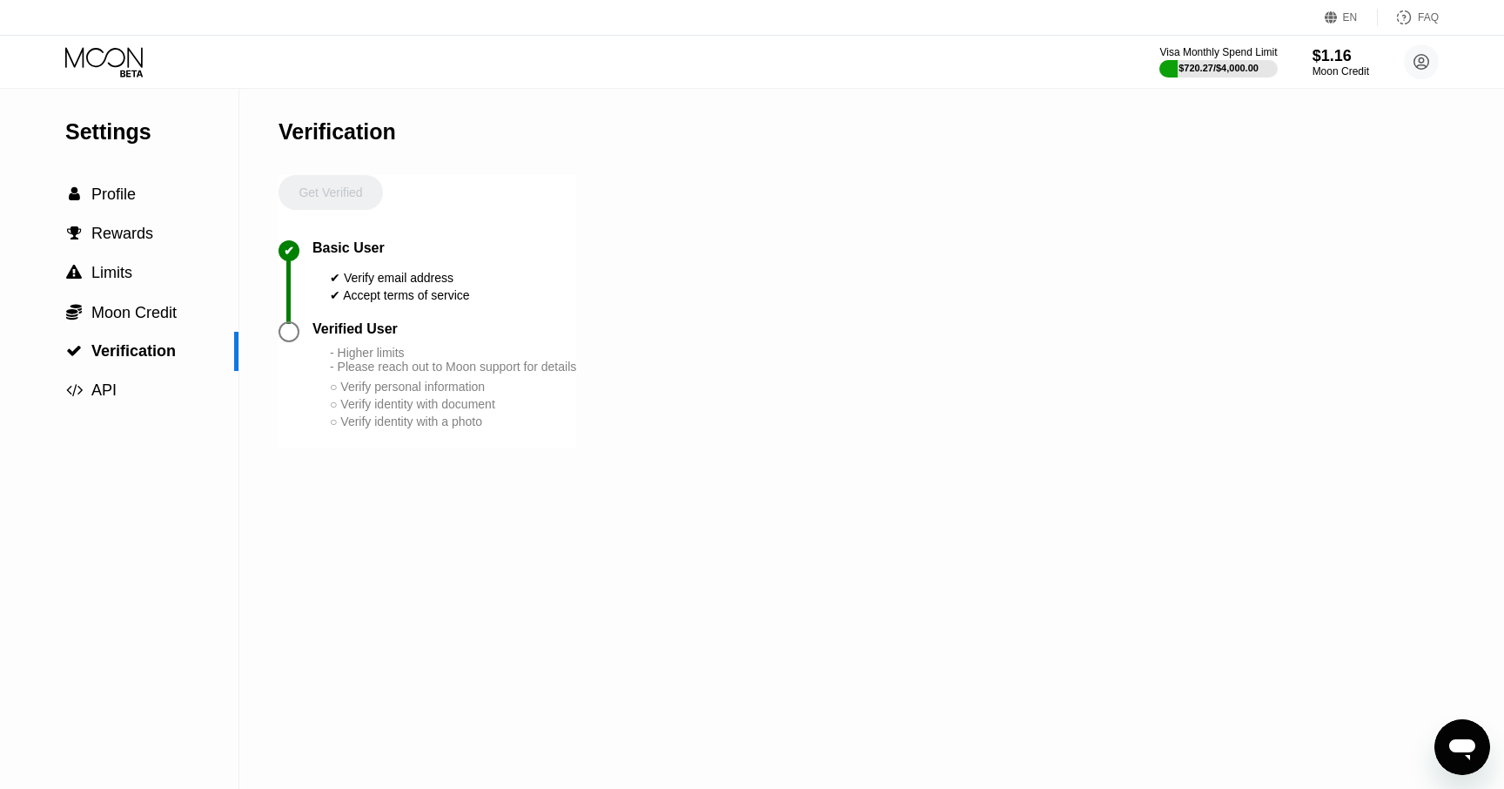
click at [131, 68] on icon at bounding box center [105, 62] width 81 height 30
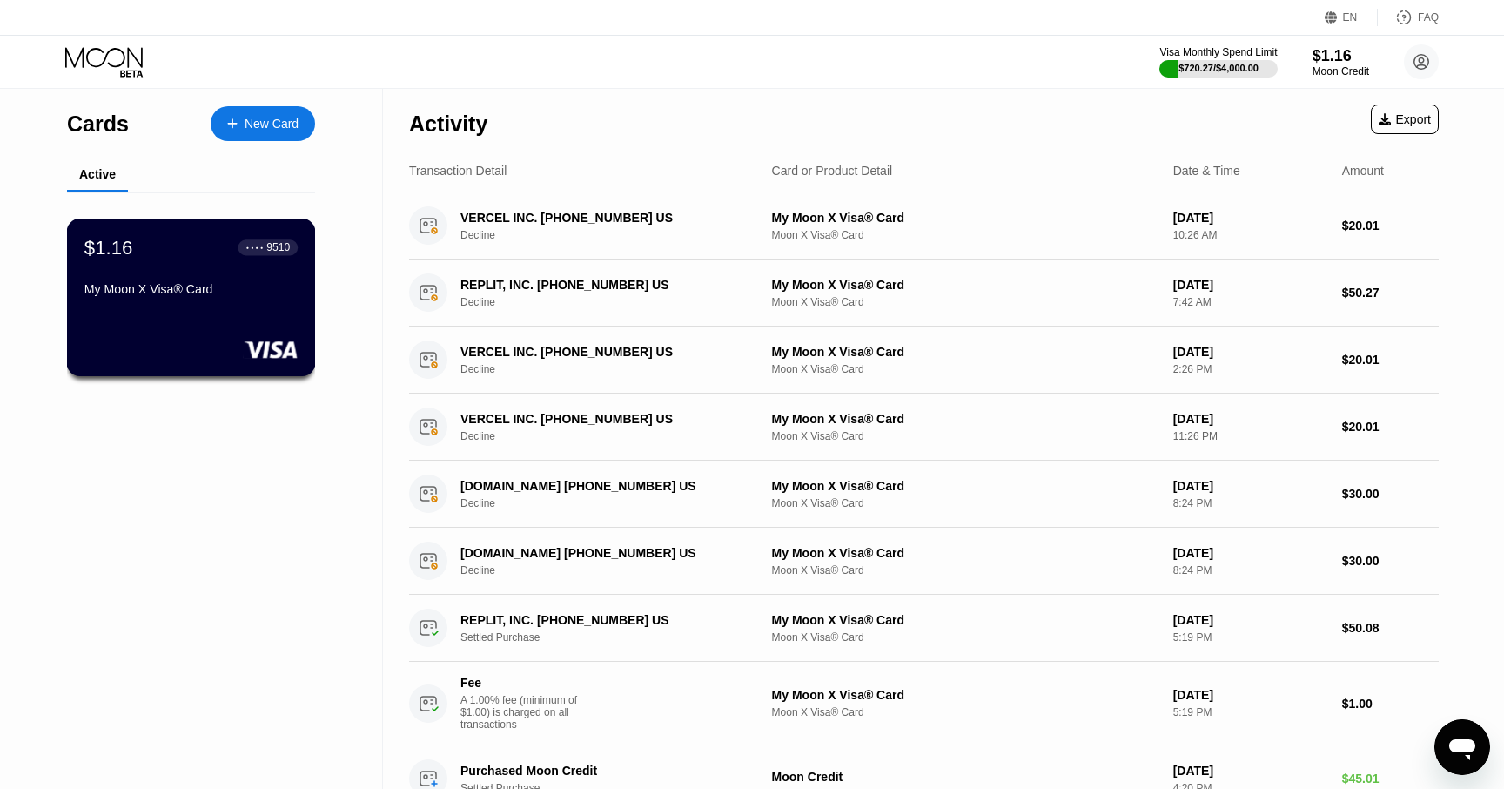
click at [145, 302] on div "My Moon X Visa® Card" at bounding box center [190, 292] width 213 height 21
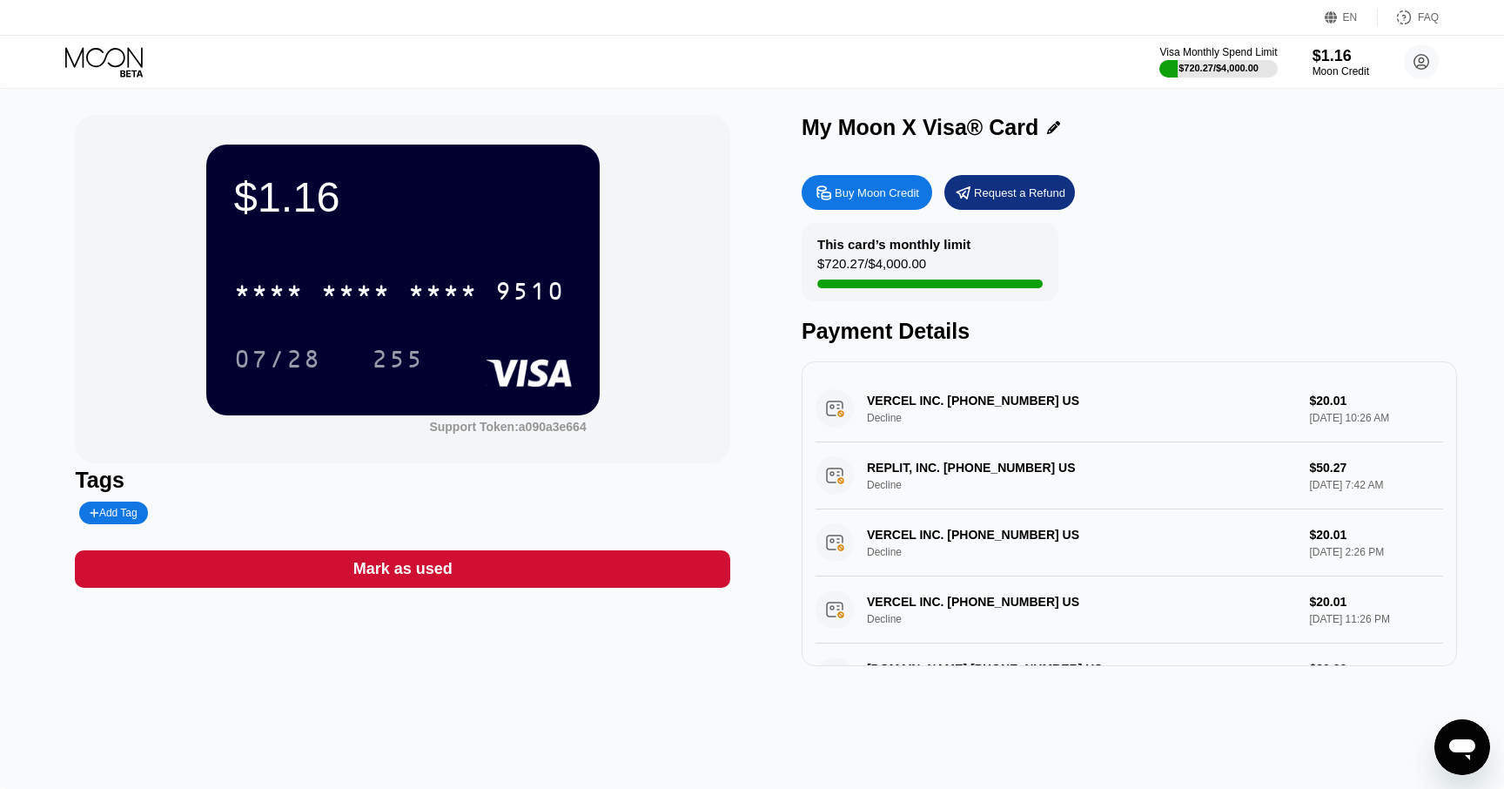
click at [868, 181] on div "Buy Moon Credit" at bounding box center [867, 192] width 131 height 35
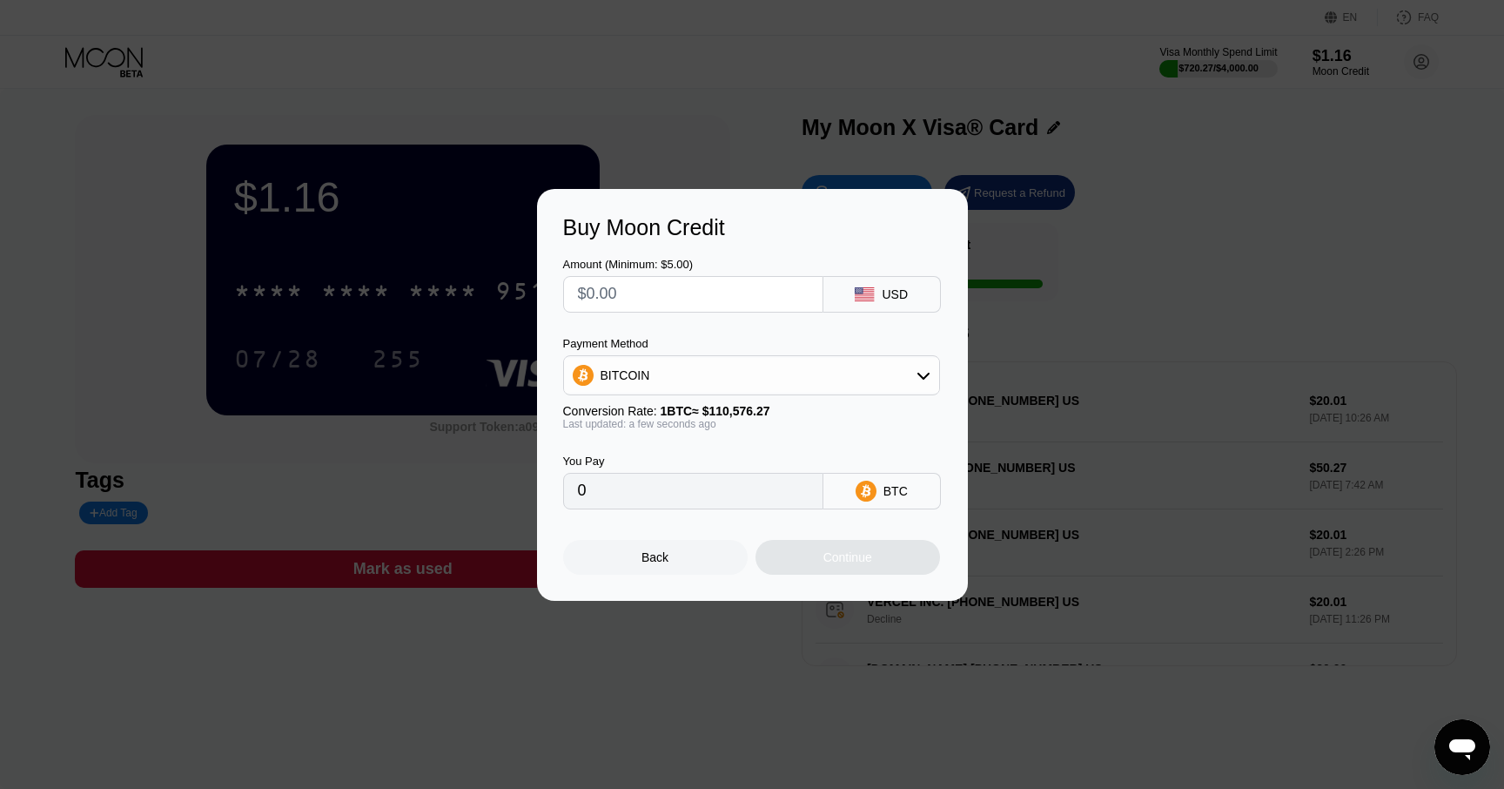
click at [1094, 251] on div "Buy Moon Credit Amount (Minimum: $5.00) USD Payment Method BITCOIN Conversion R…" at bounding box center [752, 395] width 1504 height 412
click at [662, 555] on div "Back" at bounding box center [655, 557] width 27 height 14
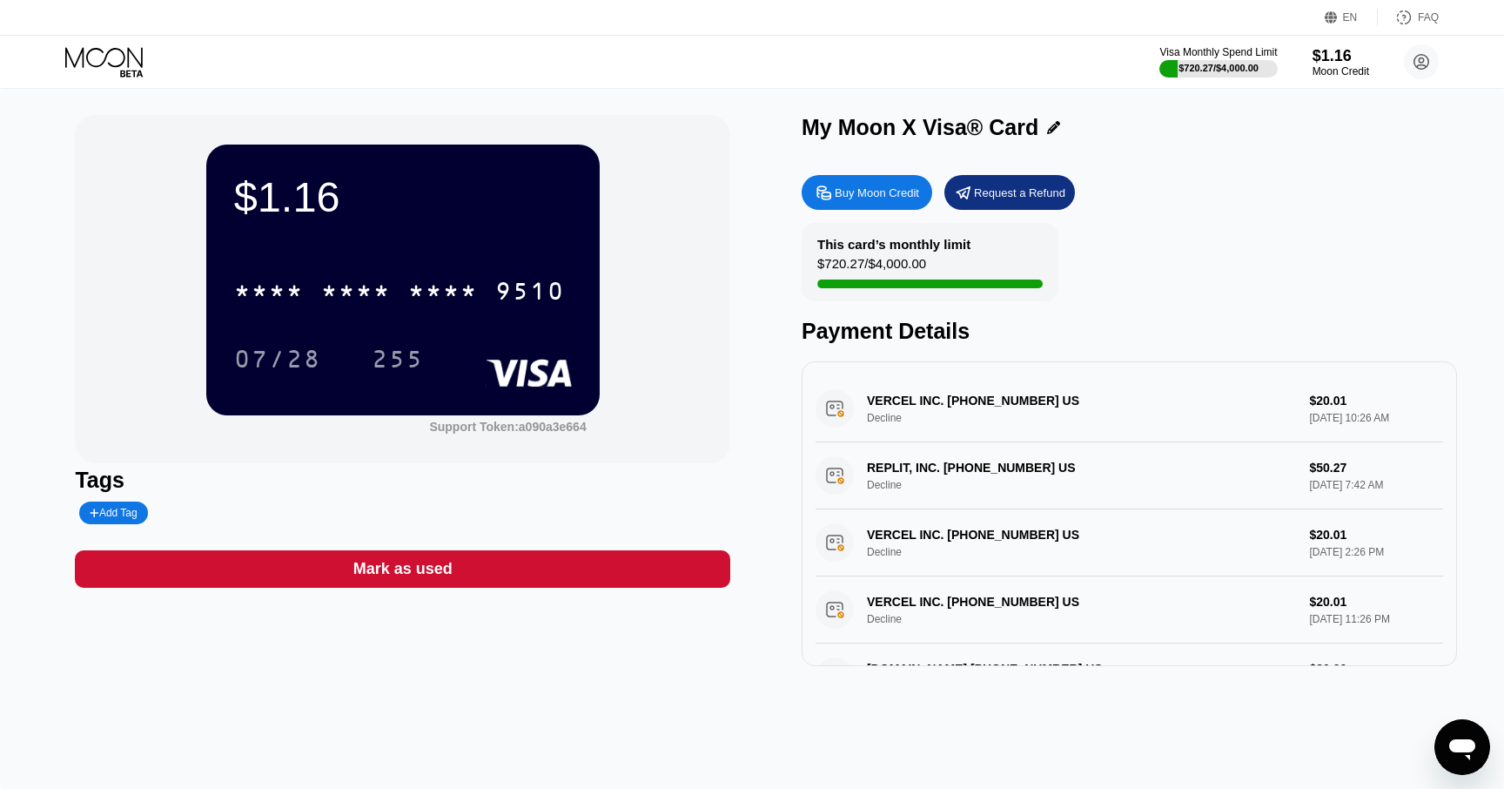
click at [110, 78] on div "Visa Monthly Spend Limit $720.27 / $4,000.00 $1.16 Moon Credit [PERSON_NAME] A …" at bounding box center [752, 62] width 1504 height 52
click at [102, 57] on icon at bounding box center [105, 62] width 81 height 30
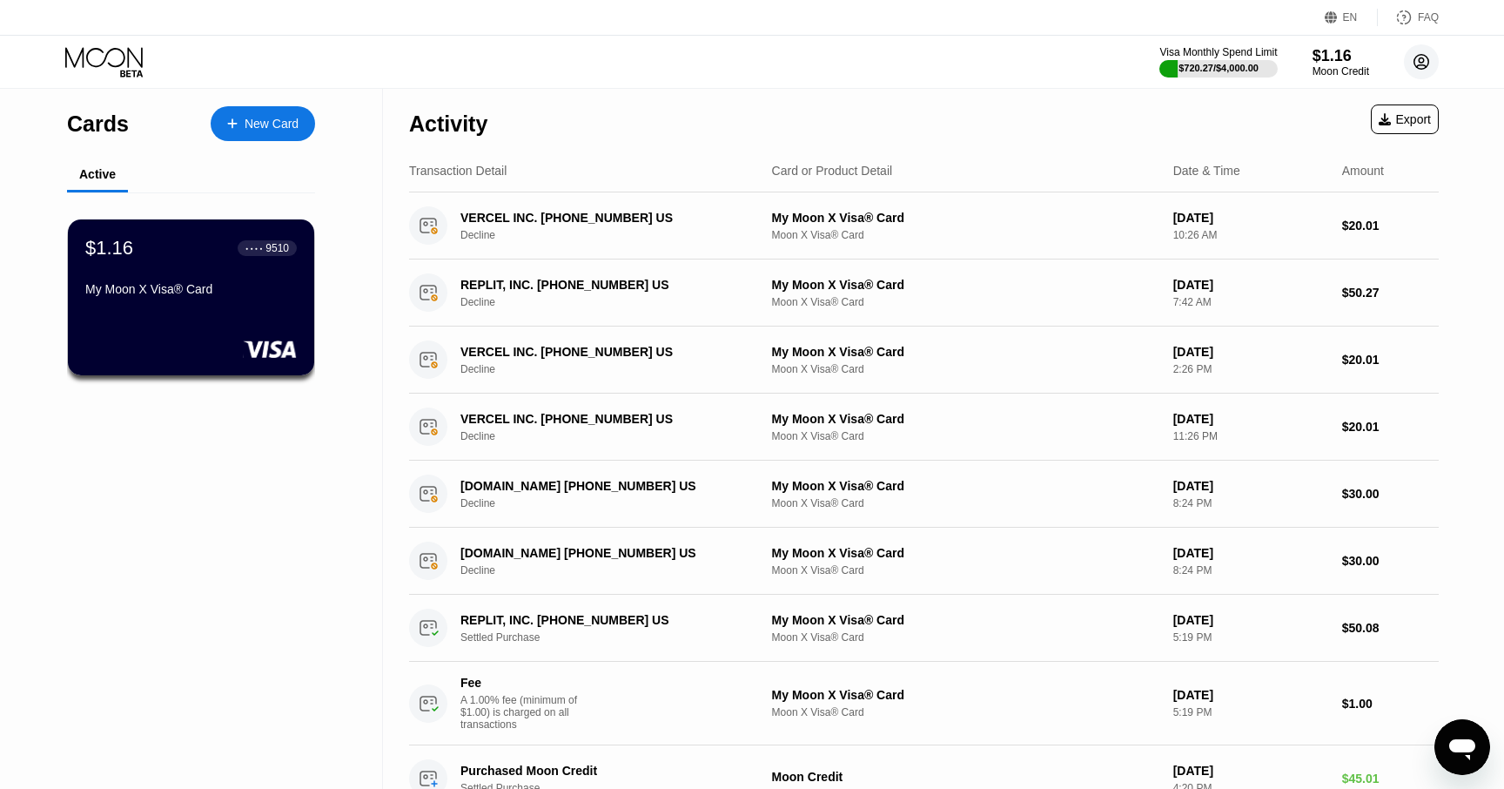
click at [1432, 59] on circle at bounding box center [1421, 61] width 35 height 35
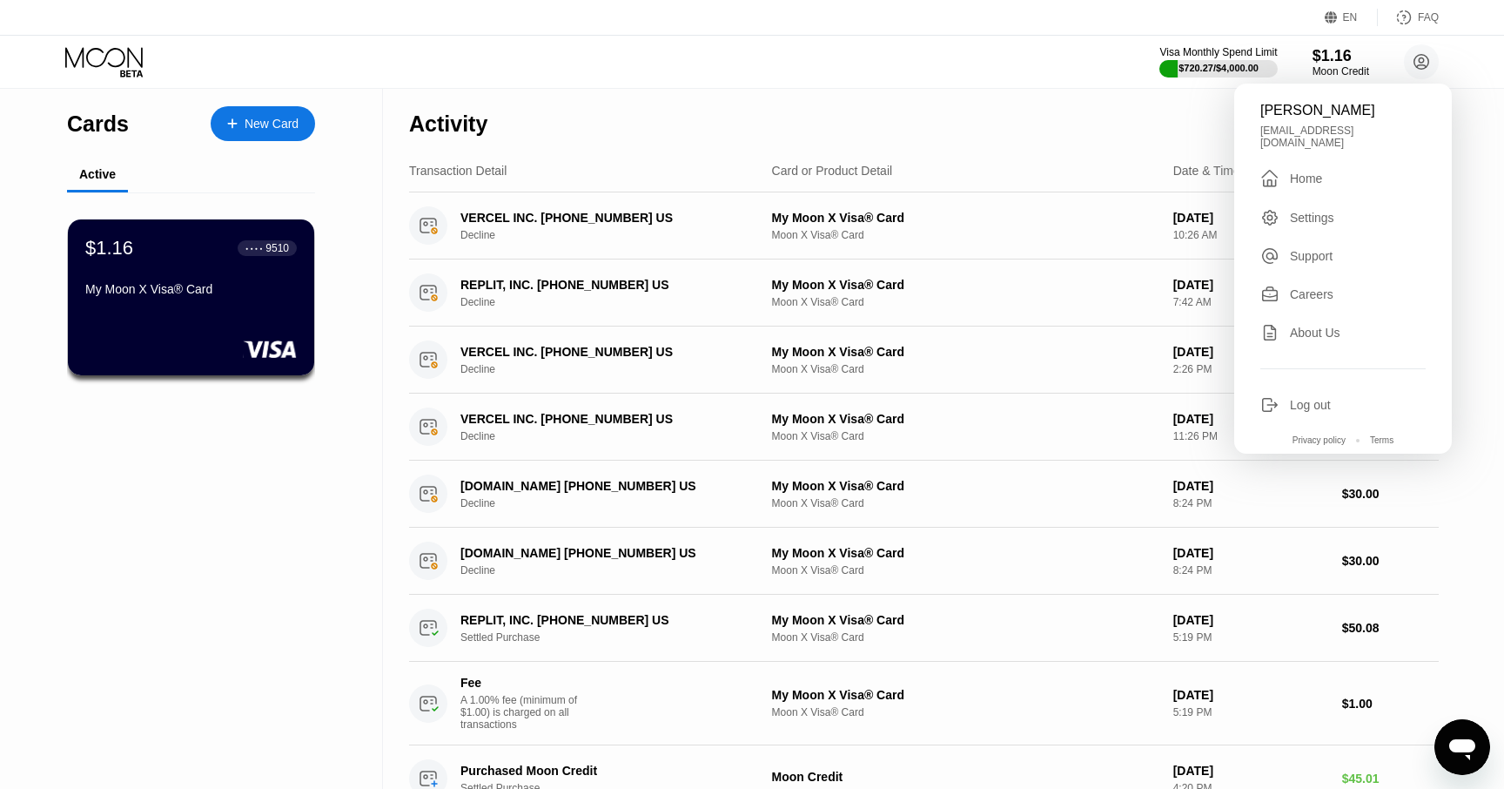
click at [1321, 171] on div "Home" at bounding box center [1306, 178] width 32 height 14
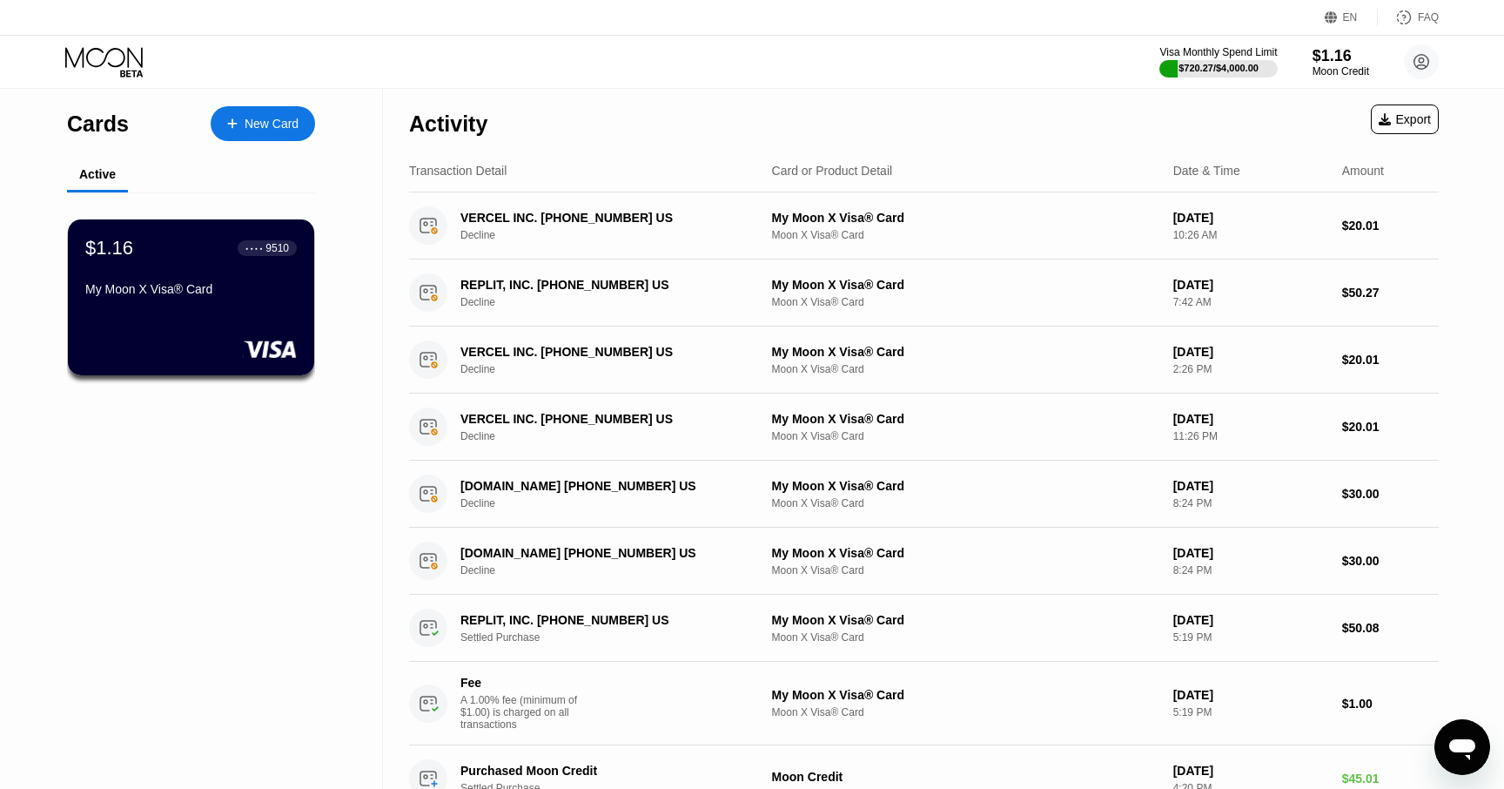
click at [1425, 40] on div "Visa Monthly Spend Limit $720.27 / $4,000.00 $1.16 Moon Credit [PERSON_NAME] A …" at bounding box center [752, 62] width 1504 height 52
click at [1424, 46] on circle at bounding box center [1421, 61] width 35 height 35
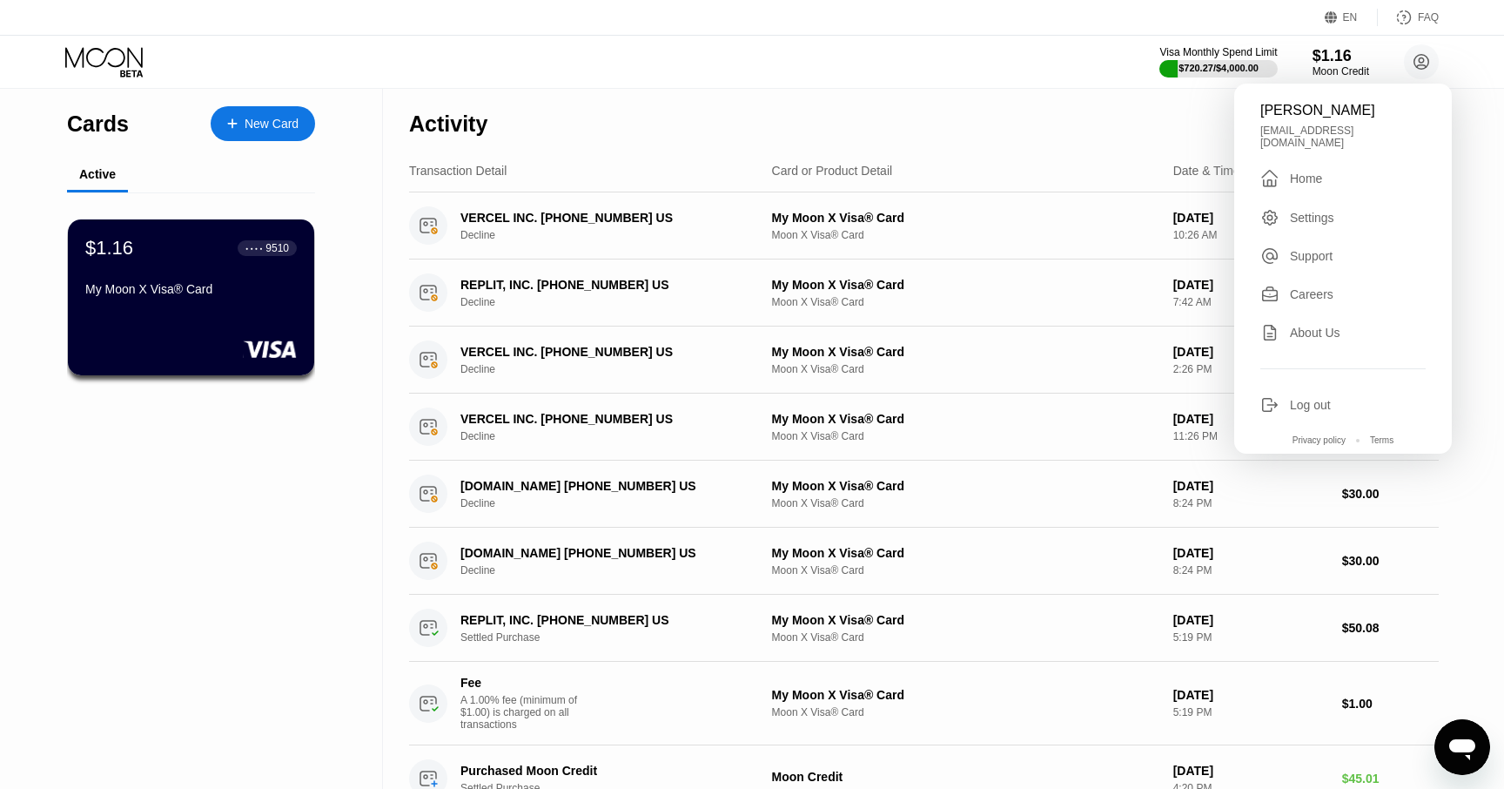
click at [1315, 211] on div "Settings" at bounding box center [1312, 218] width 44 height 14
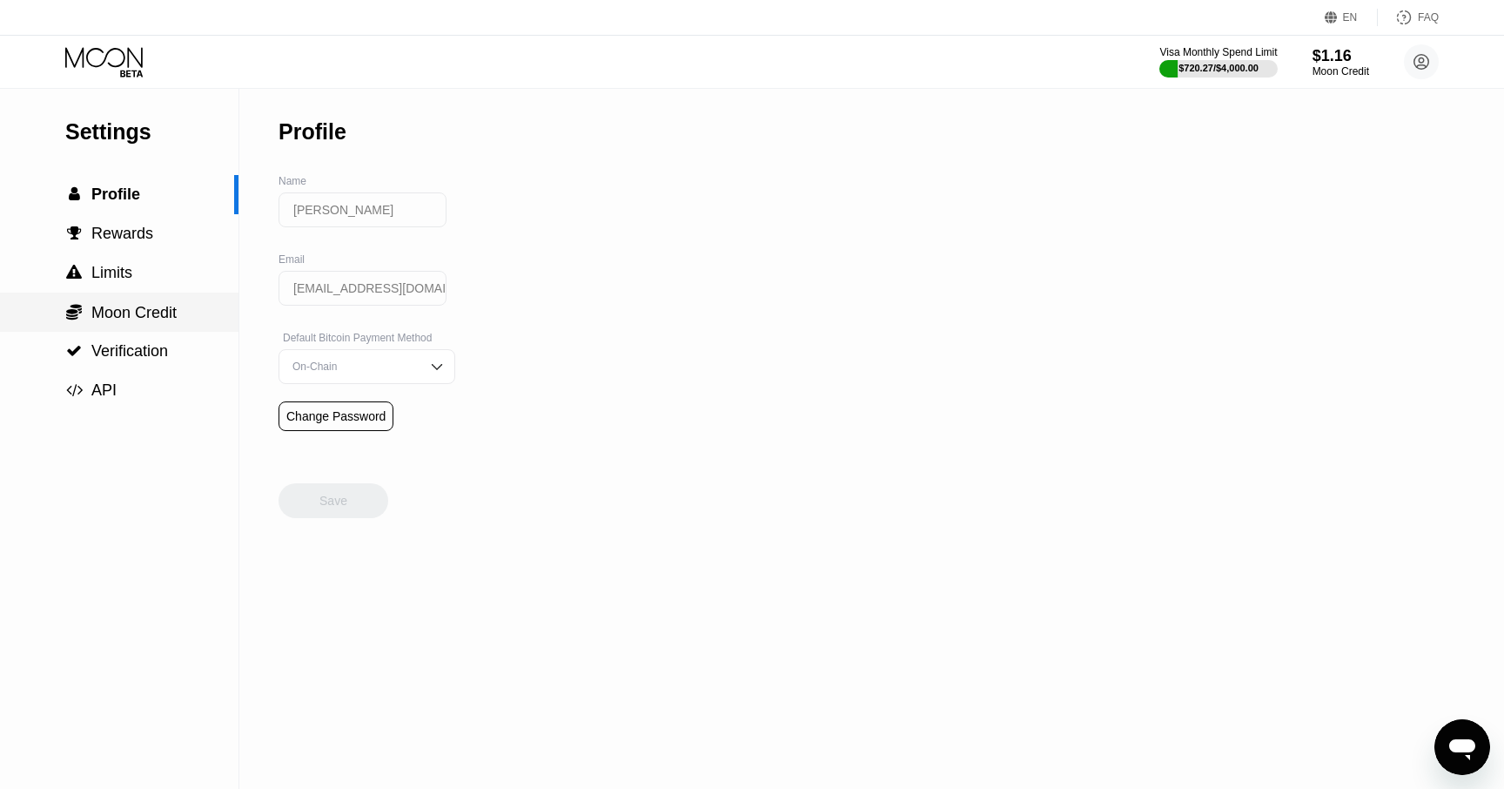
click at [135, 319] on span "Moon Credit" at bounding box center [133, 312] width 85 height 17
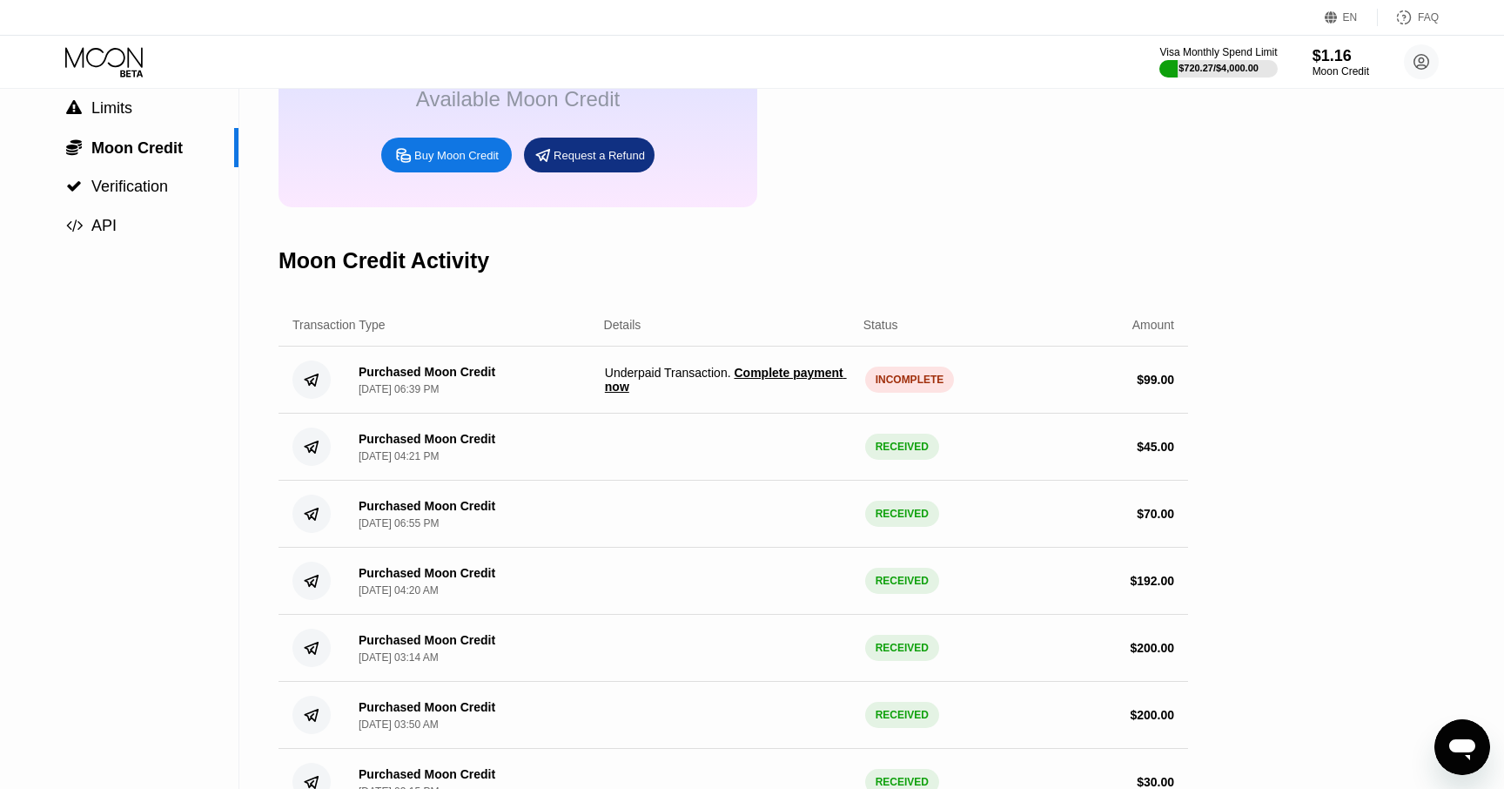
scroll to position [178, 0]
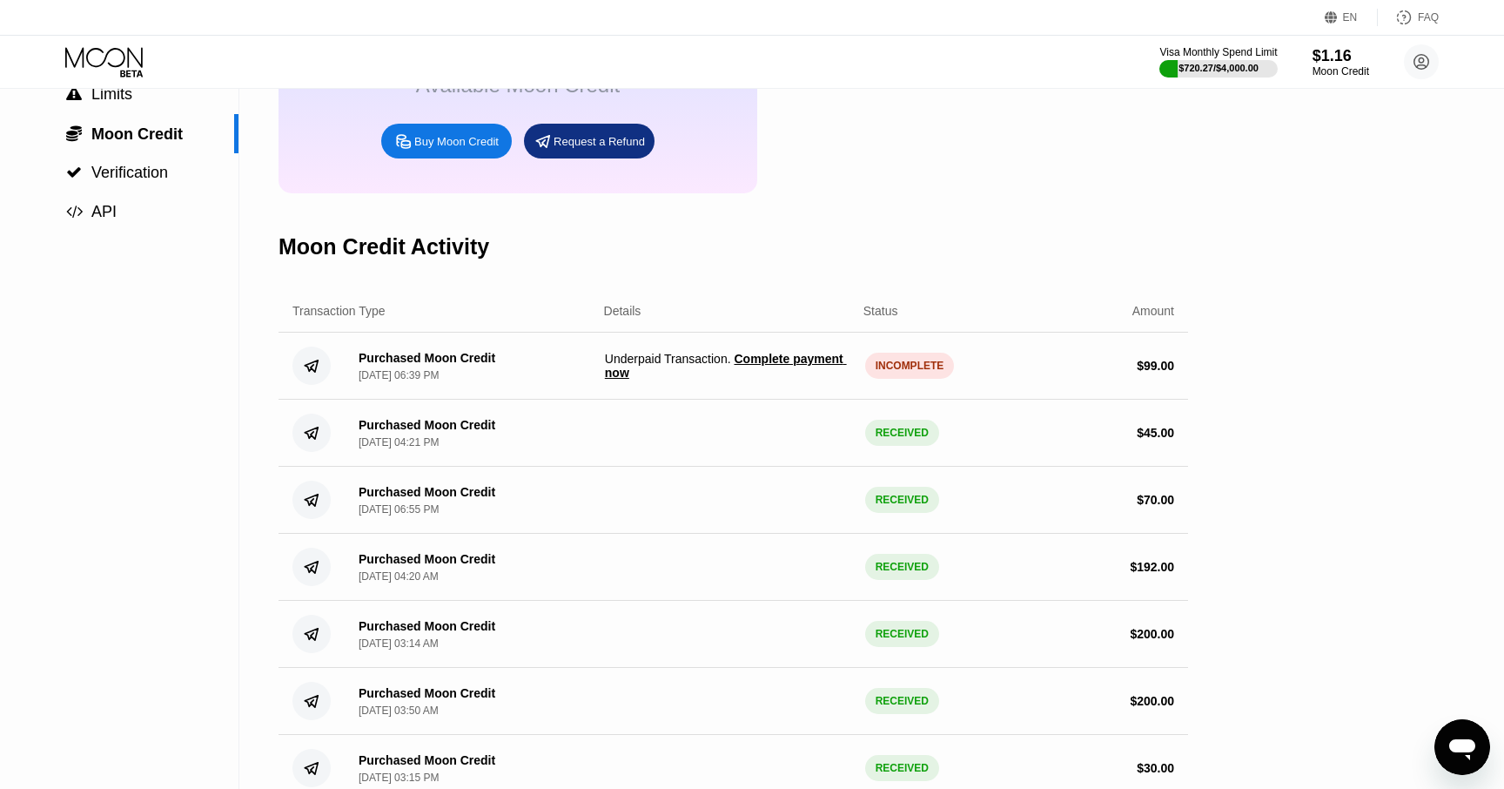
click at [788, 359] on span "Complete payment now" at bounding box center [726, 366] width 242 height 28
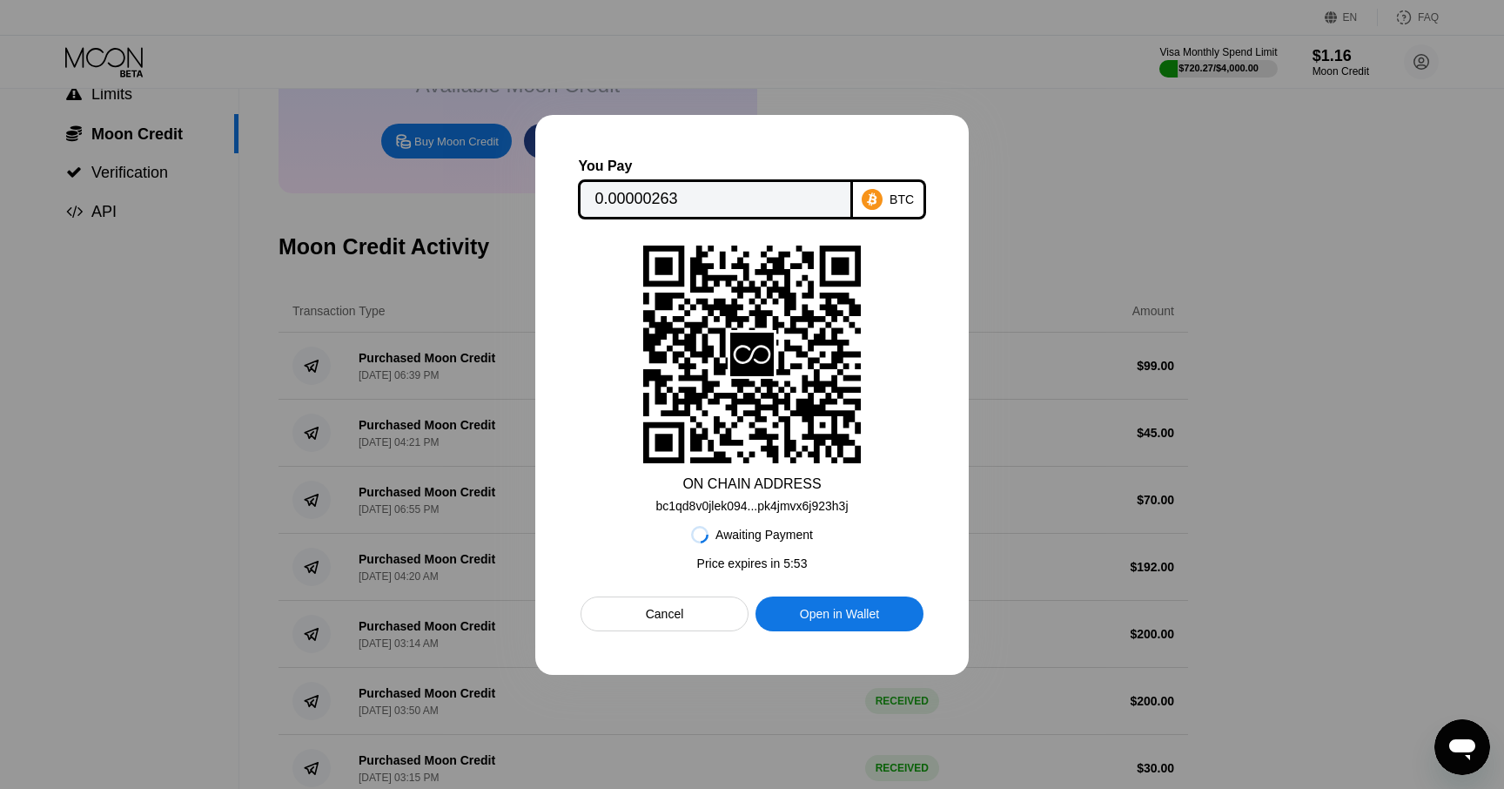
click at [830, 614] on div "Open in Wallet" at bounding box center [839, 614] width 79 height 16
click at [749, 504] on div "bc1qd8v0jlek094...pk4jmvx6j923h3j" at bounding box center [751, 506] width 192 height 14
click at [749, 351] on icon at bounding box center [752, 355] width 44 height 44
click at [770, 510] on div "bc1qd8v0jlek094...pk4jmvx6j923h3j" at bounding box center [751, 506] width 192 height 14
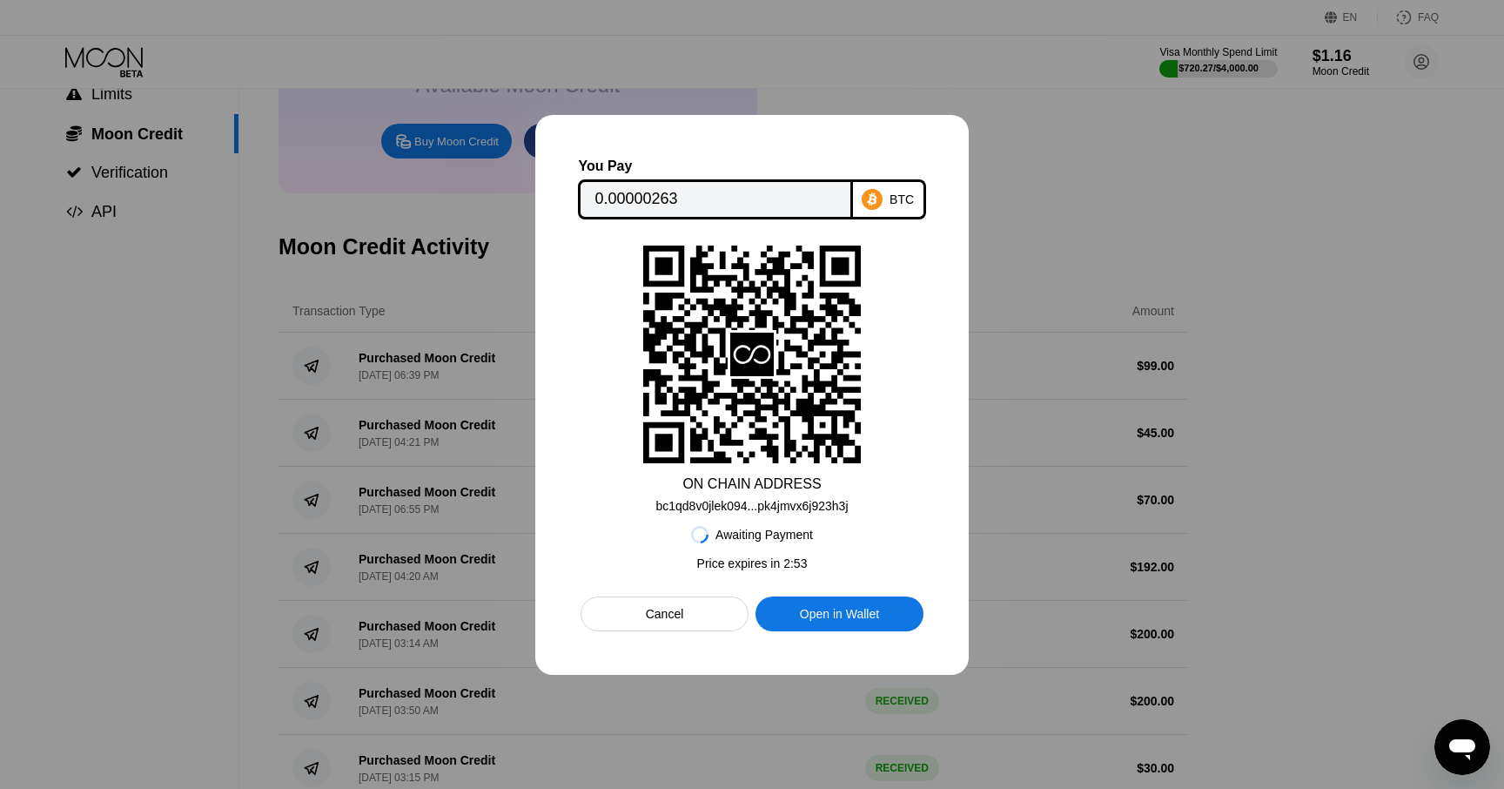
click at [627, 614] on div "Cancel" at bounding box center [665, 613] width 168 height 35
